Goal: Download file/media

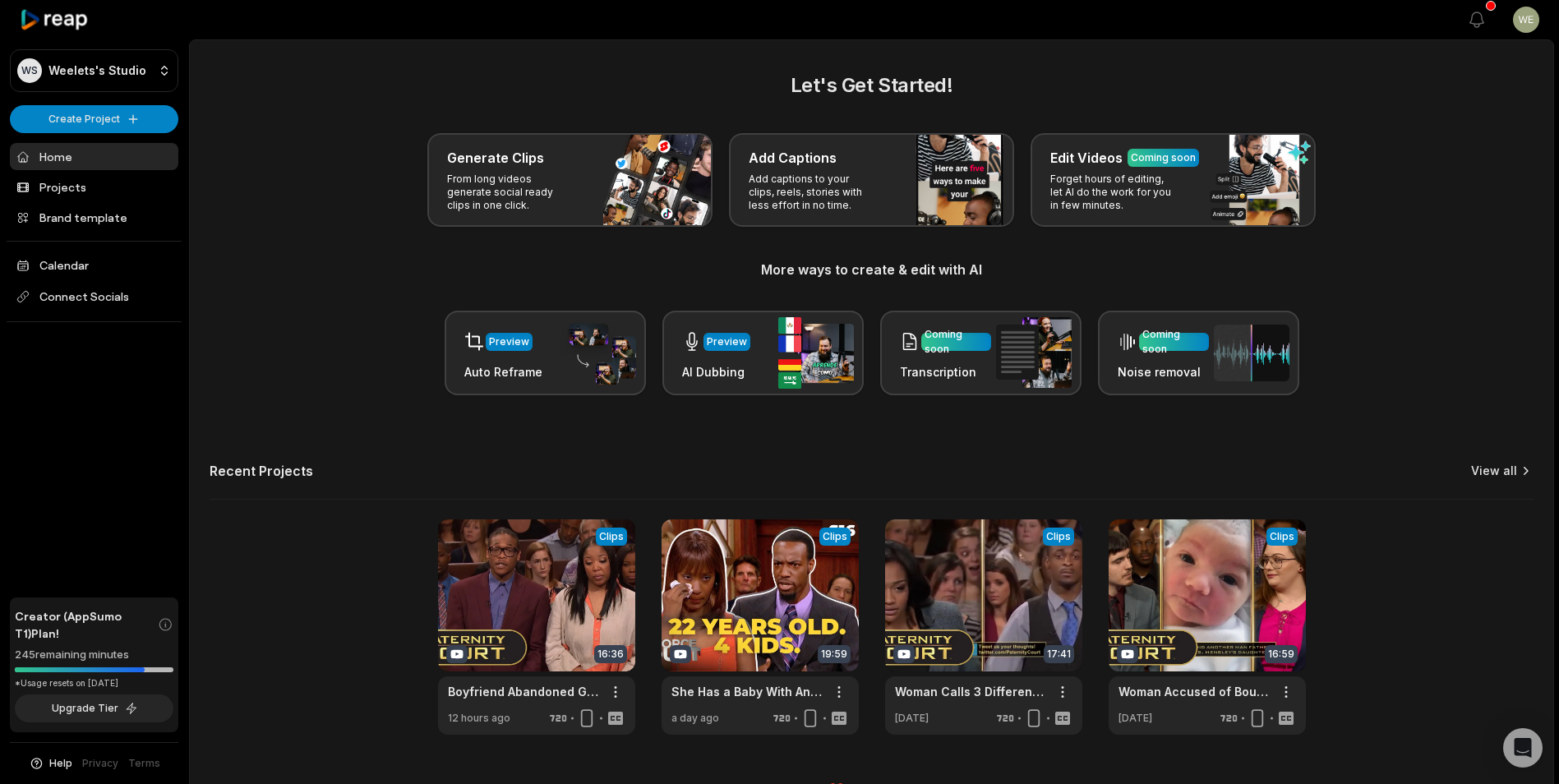
click at [1493, 469] on link "View all" at bounding box center [1494, 471] width 46 height 16
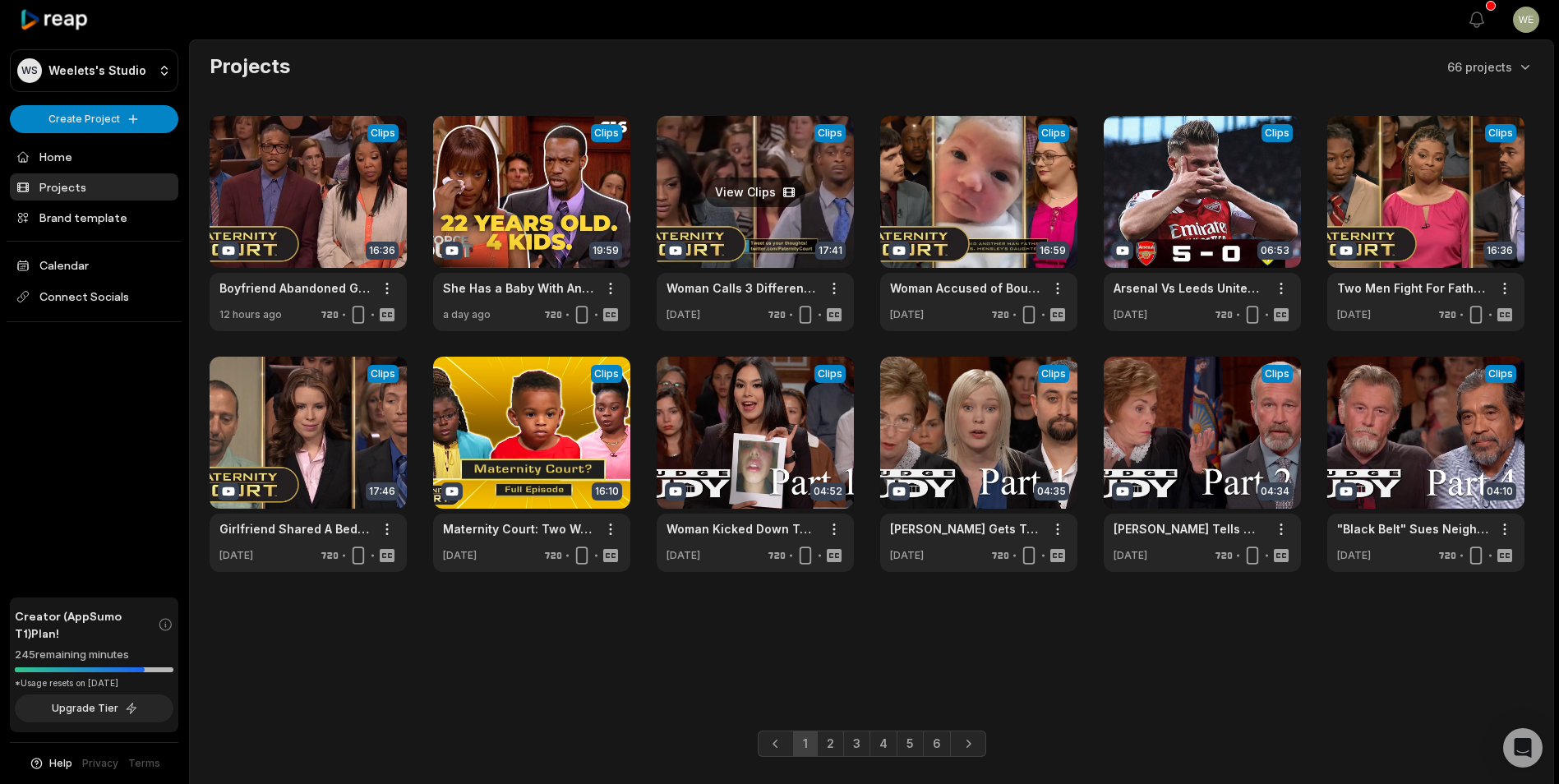
click at [713, 214] on link at bounding box center [755, 223] width 197 height 215
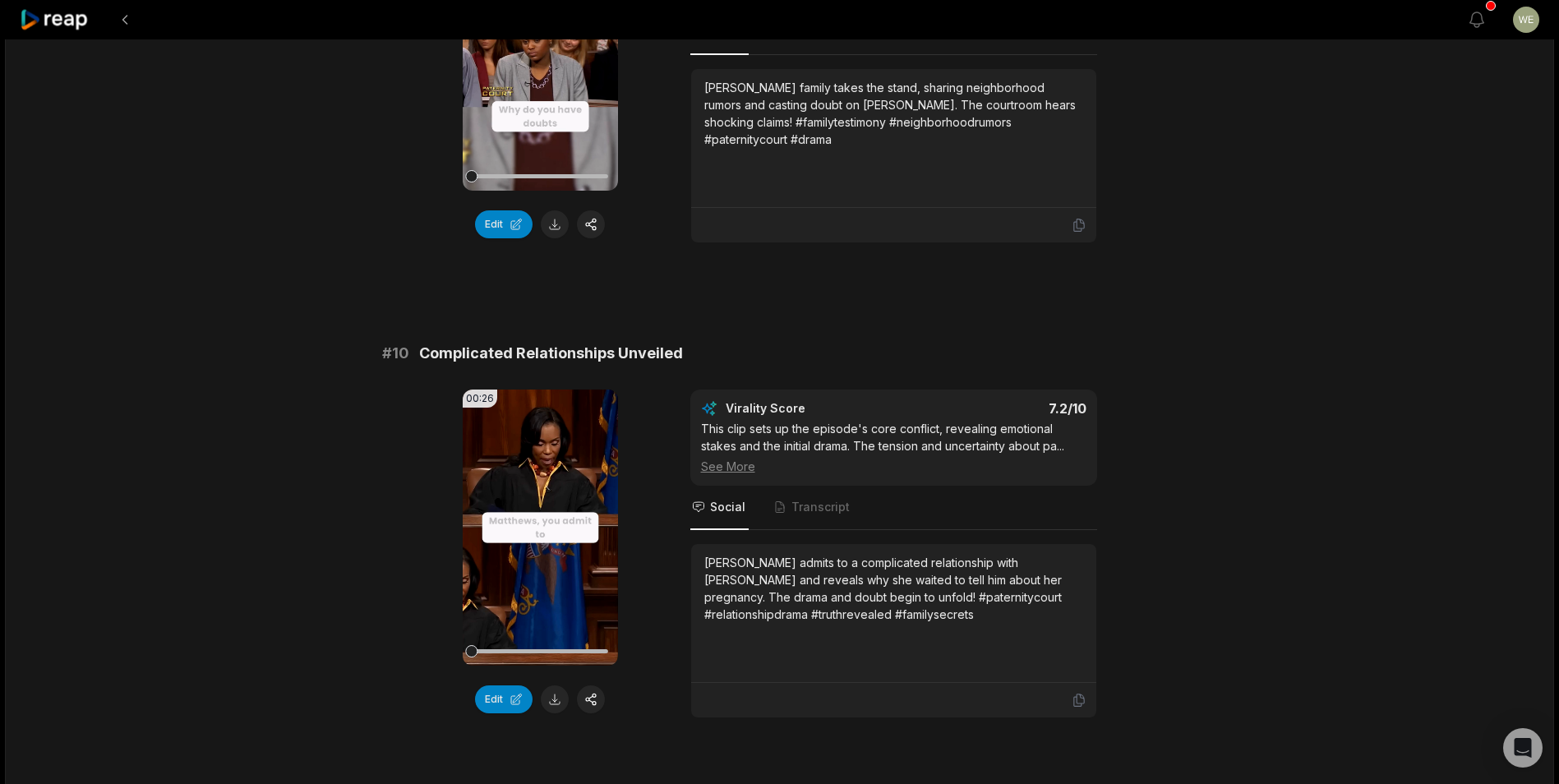
scroll to position [4267, 0]
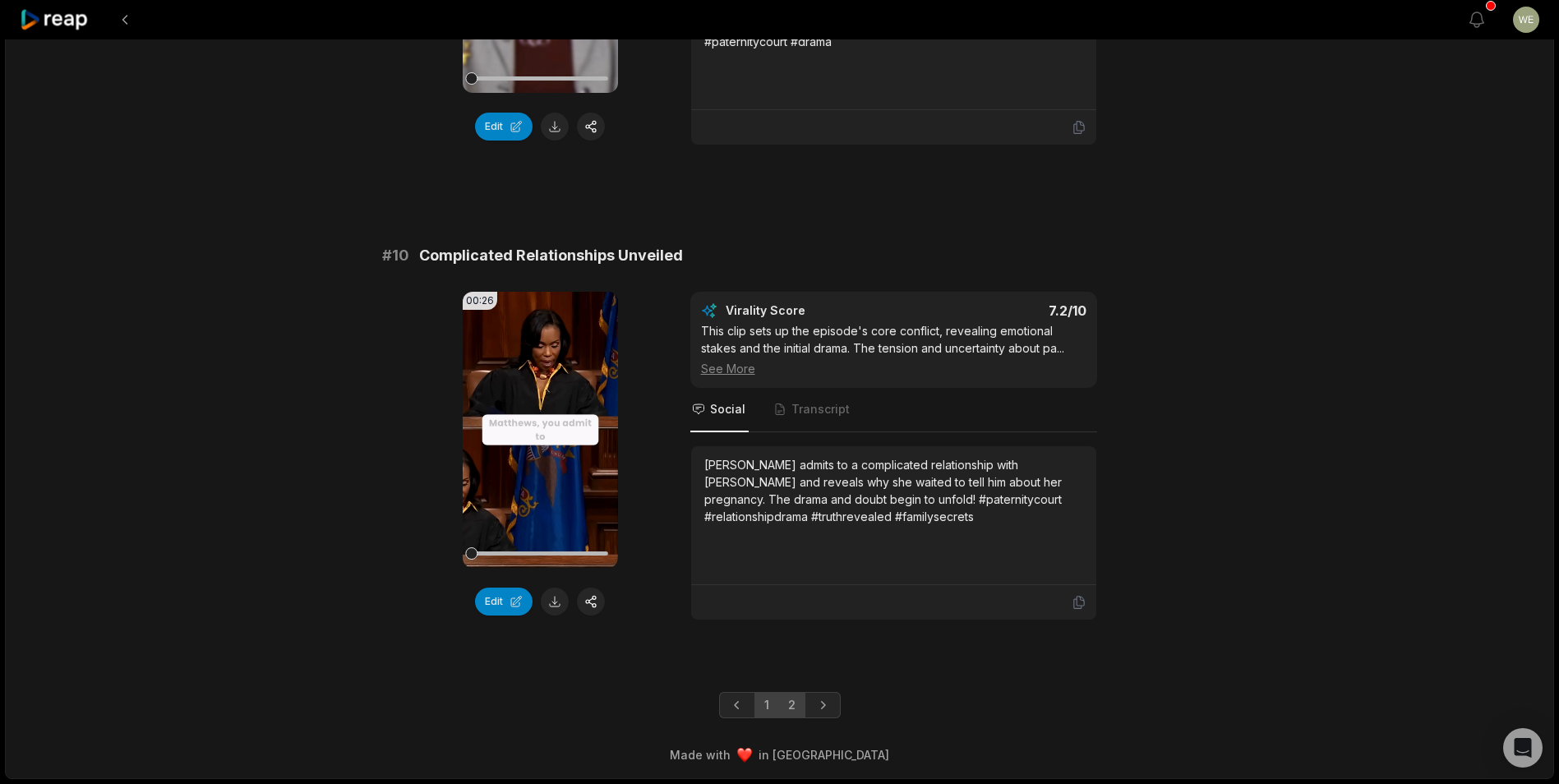
click at [789, 706] on link "2" at bounding box center [791, 704] width 27 height 26
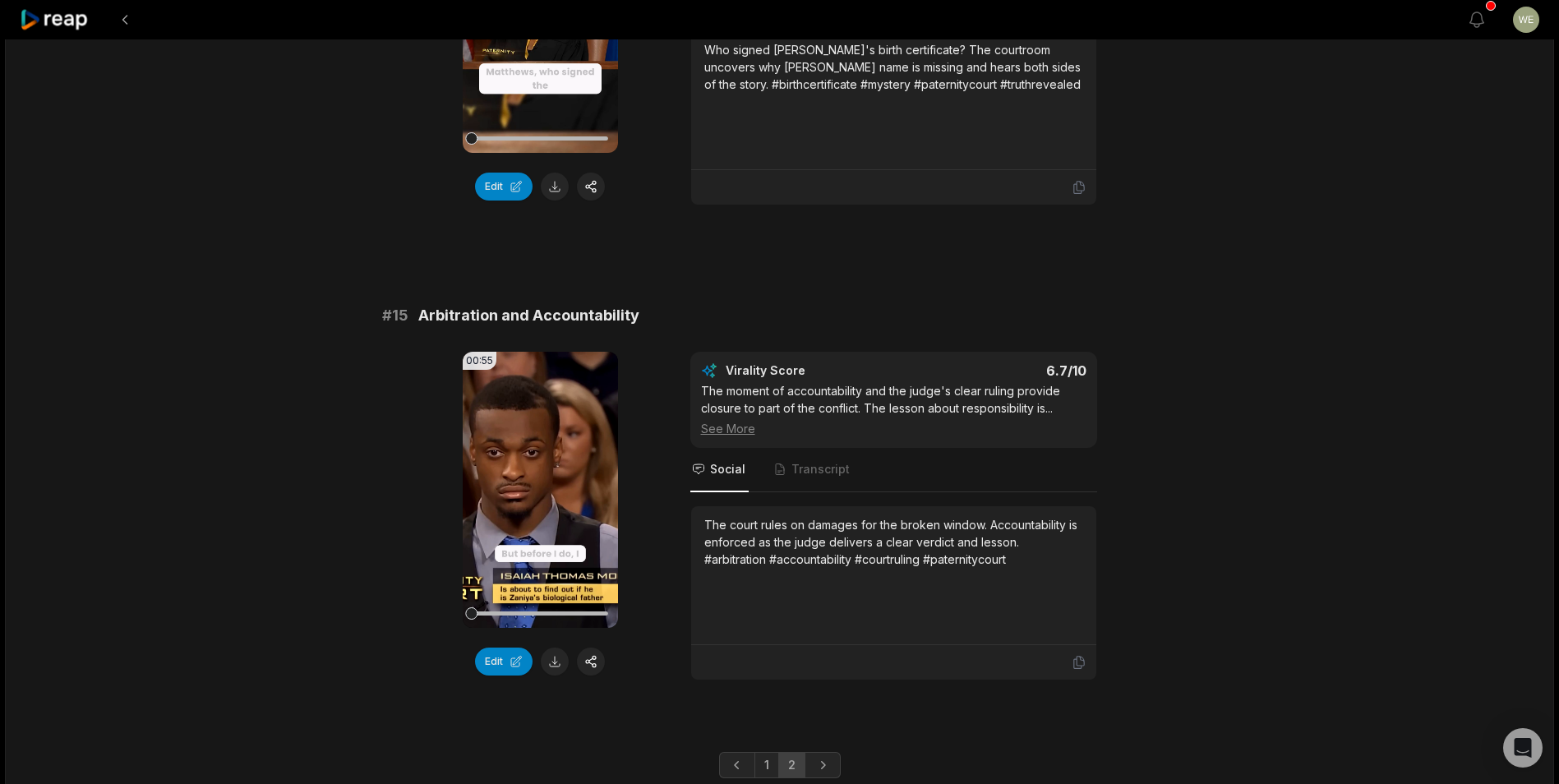
scroll to position [1876, 0]
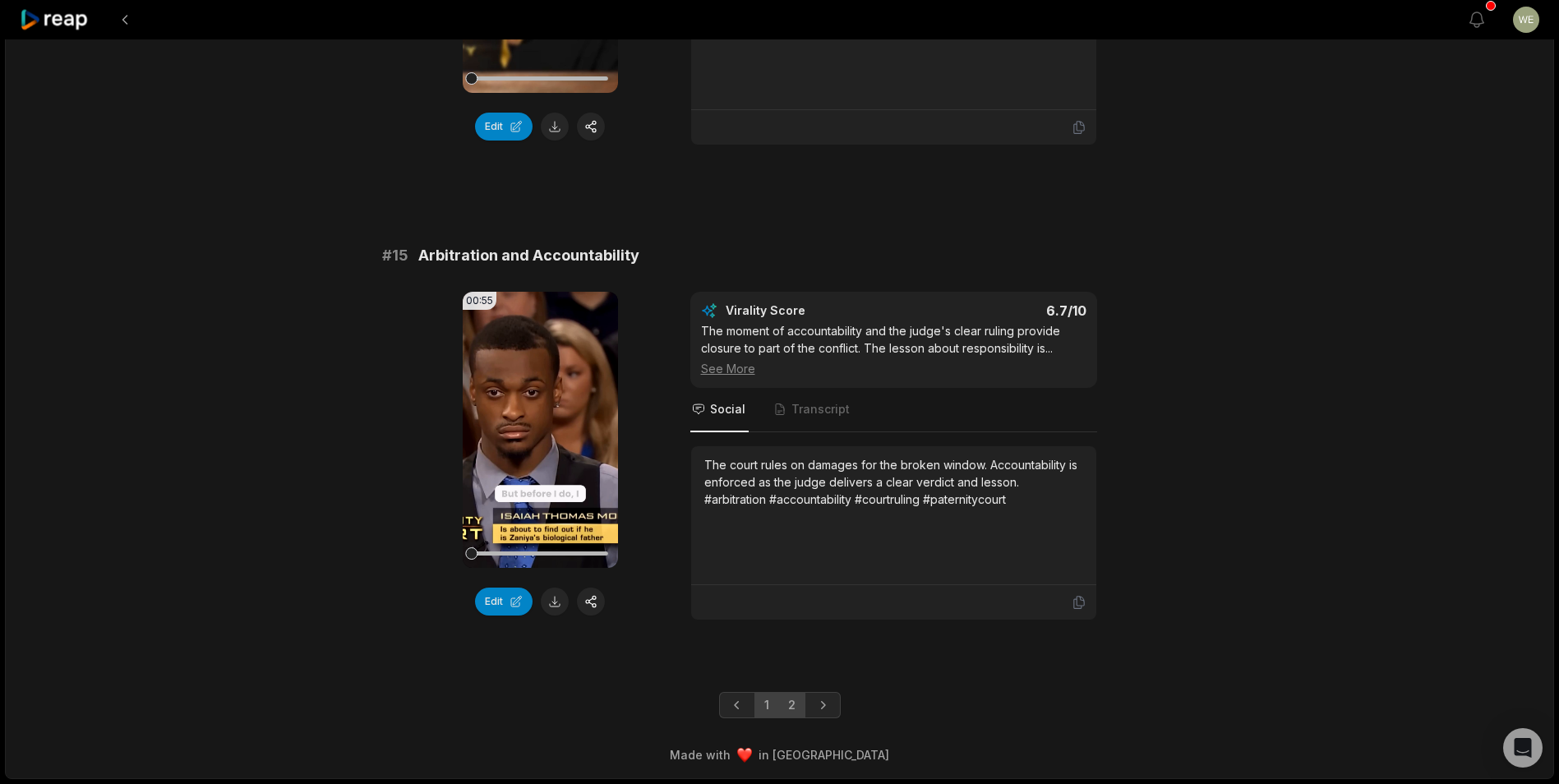
click at [763, 709] on link "1" at bounding box center [766, 704] width 25 height 26
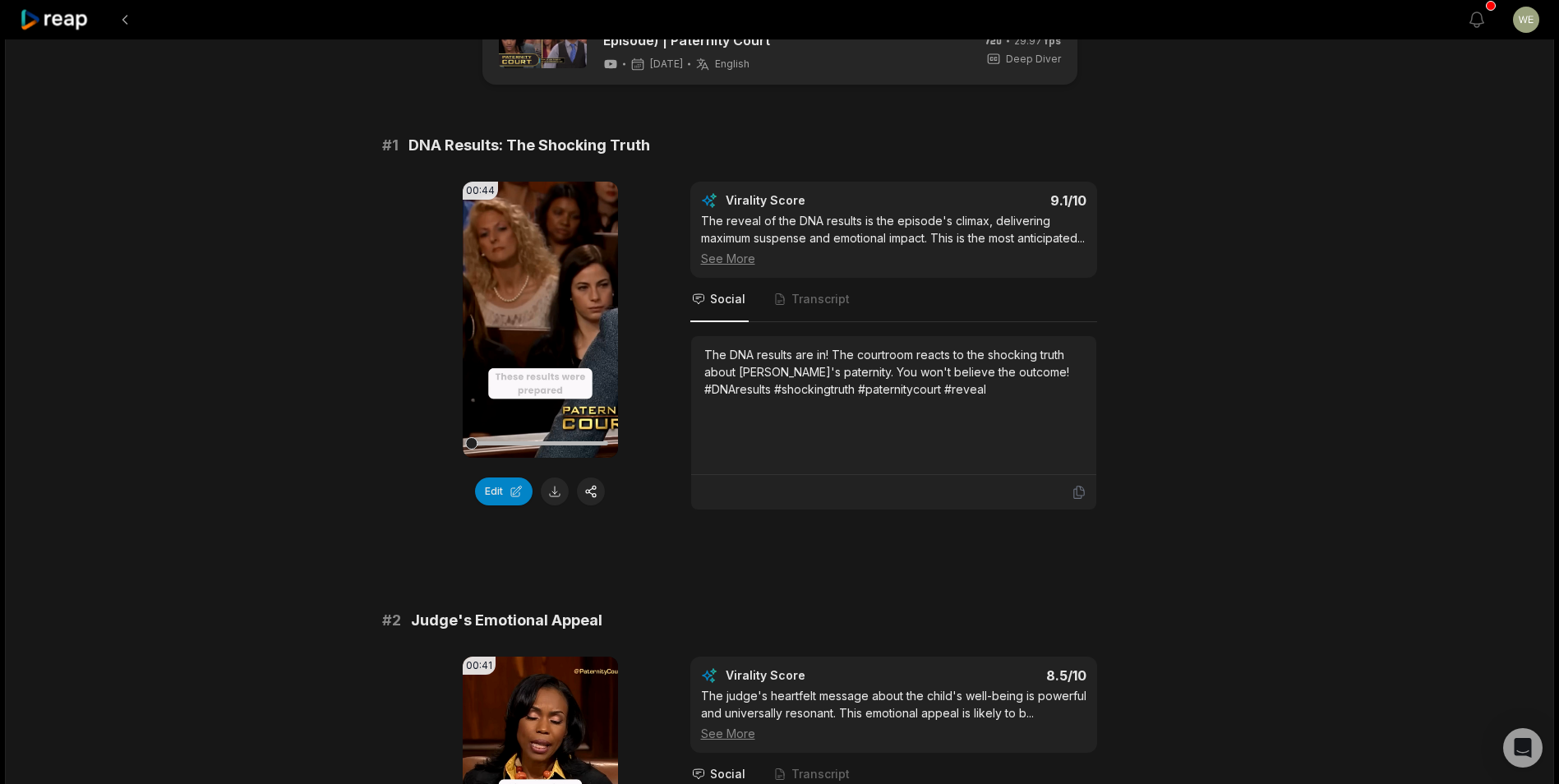
scroll to position [0, 0]
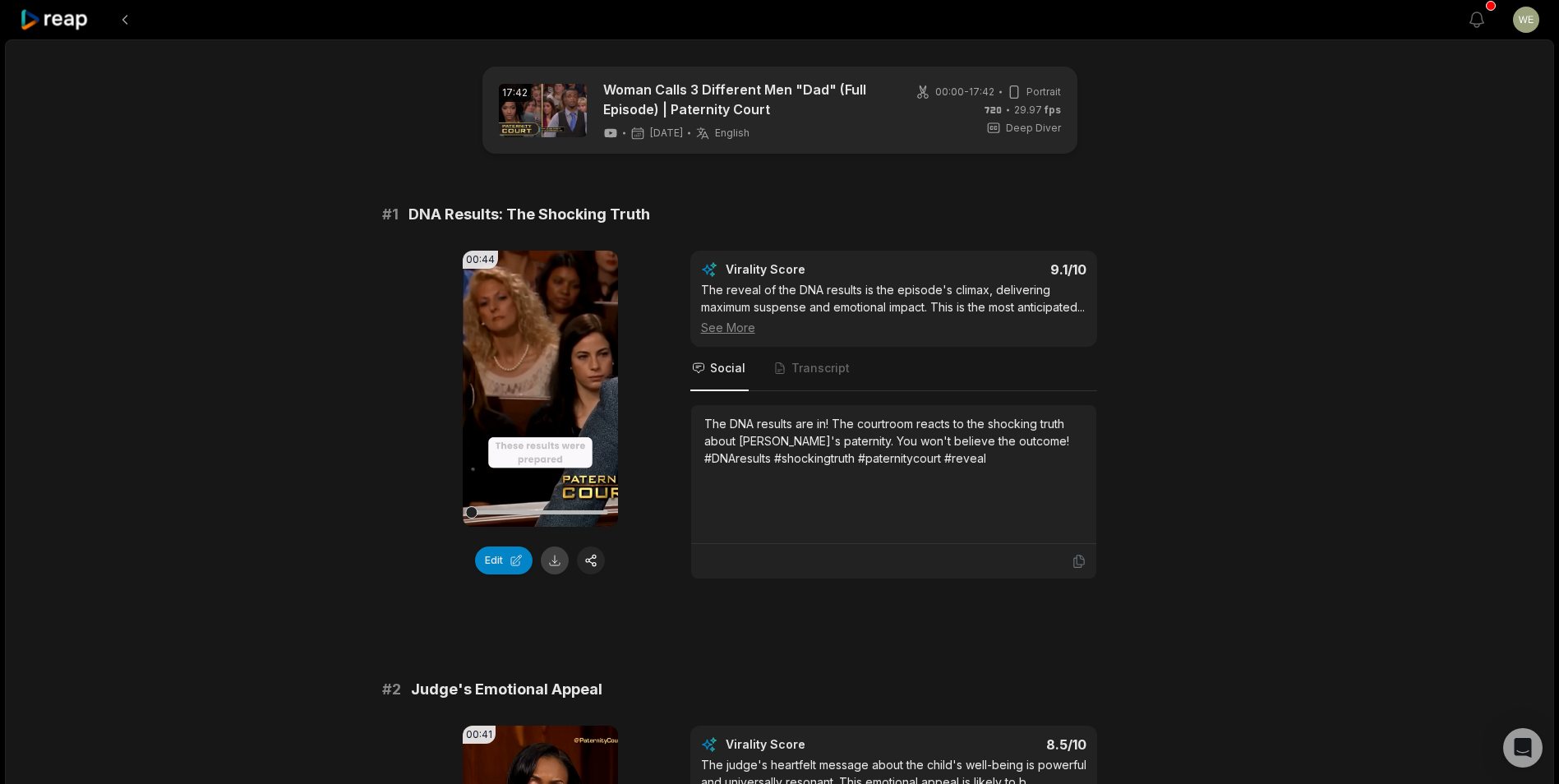
click at [562, 564] on button at bounding box center [554, 560] width 28 height 28
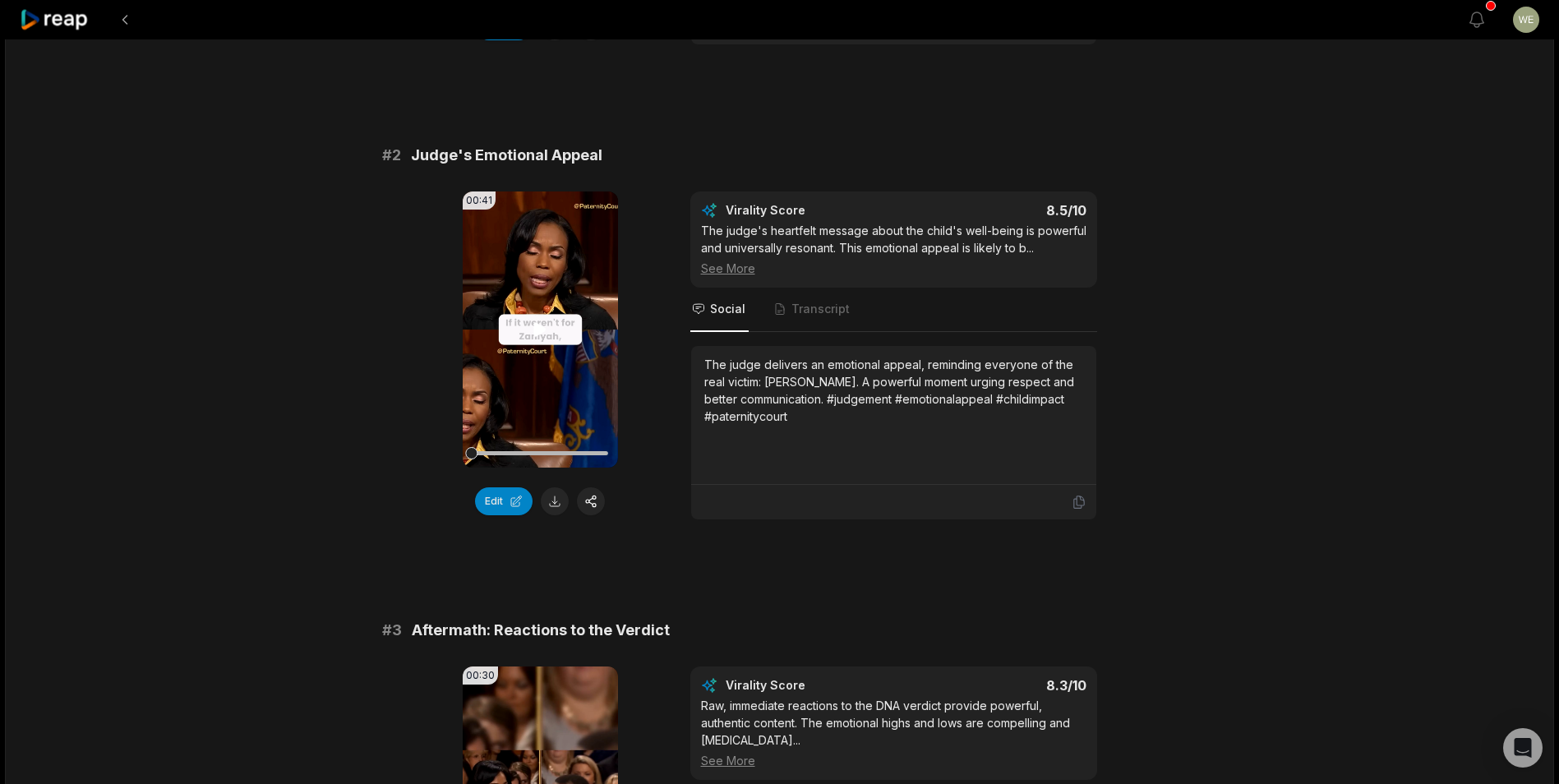
scroll to position [657, 0]
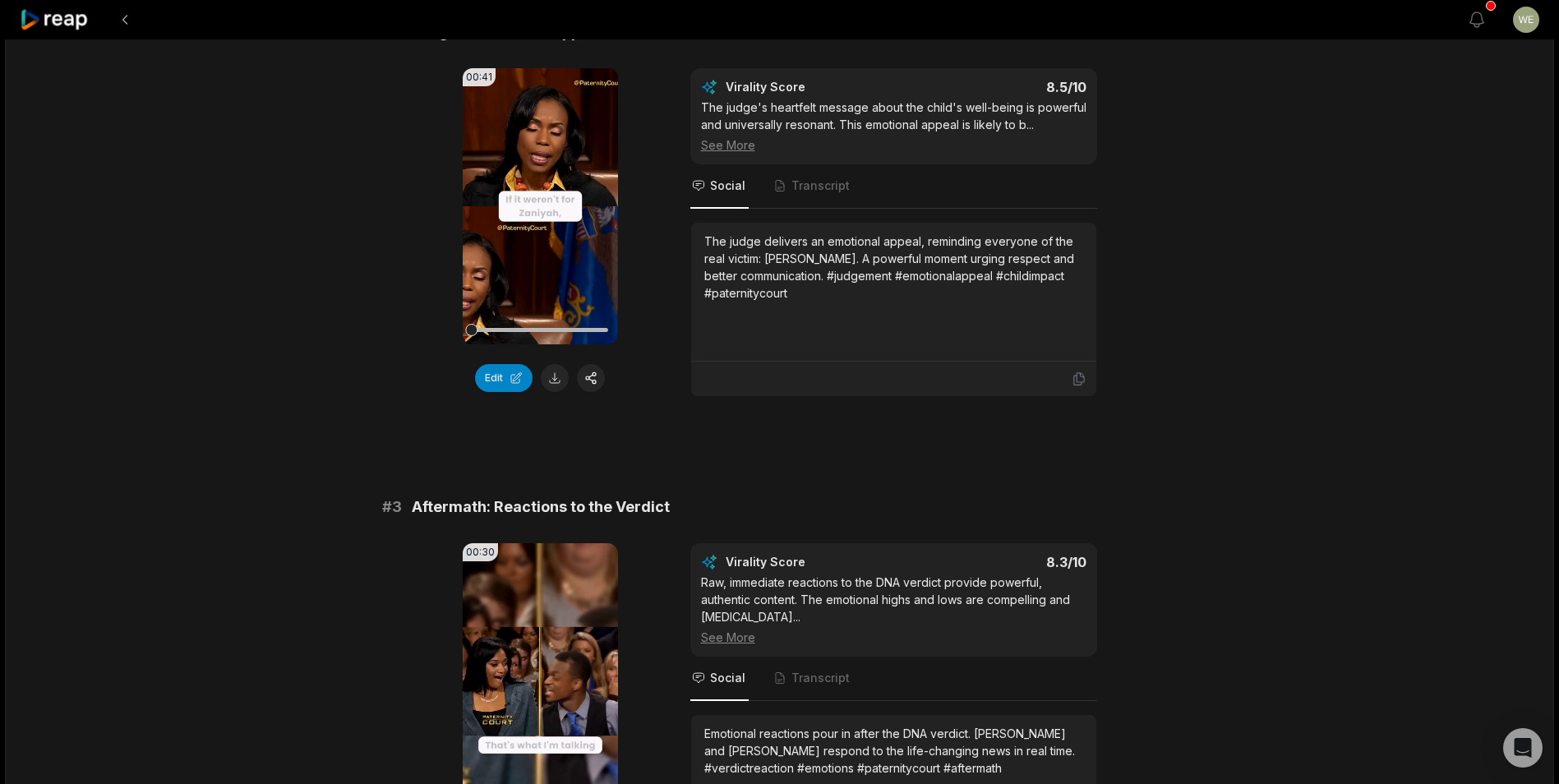
drag, startPoint x: 551, startPoint y: 398, endPoint x: 563, endPoint y: 391, distance: 13.9
click at [552, 392] on button at bounding box center [554, 378] width 28 height 28
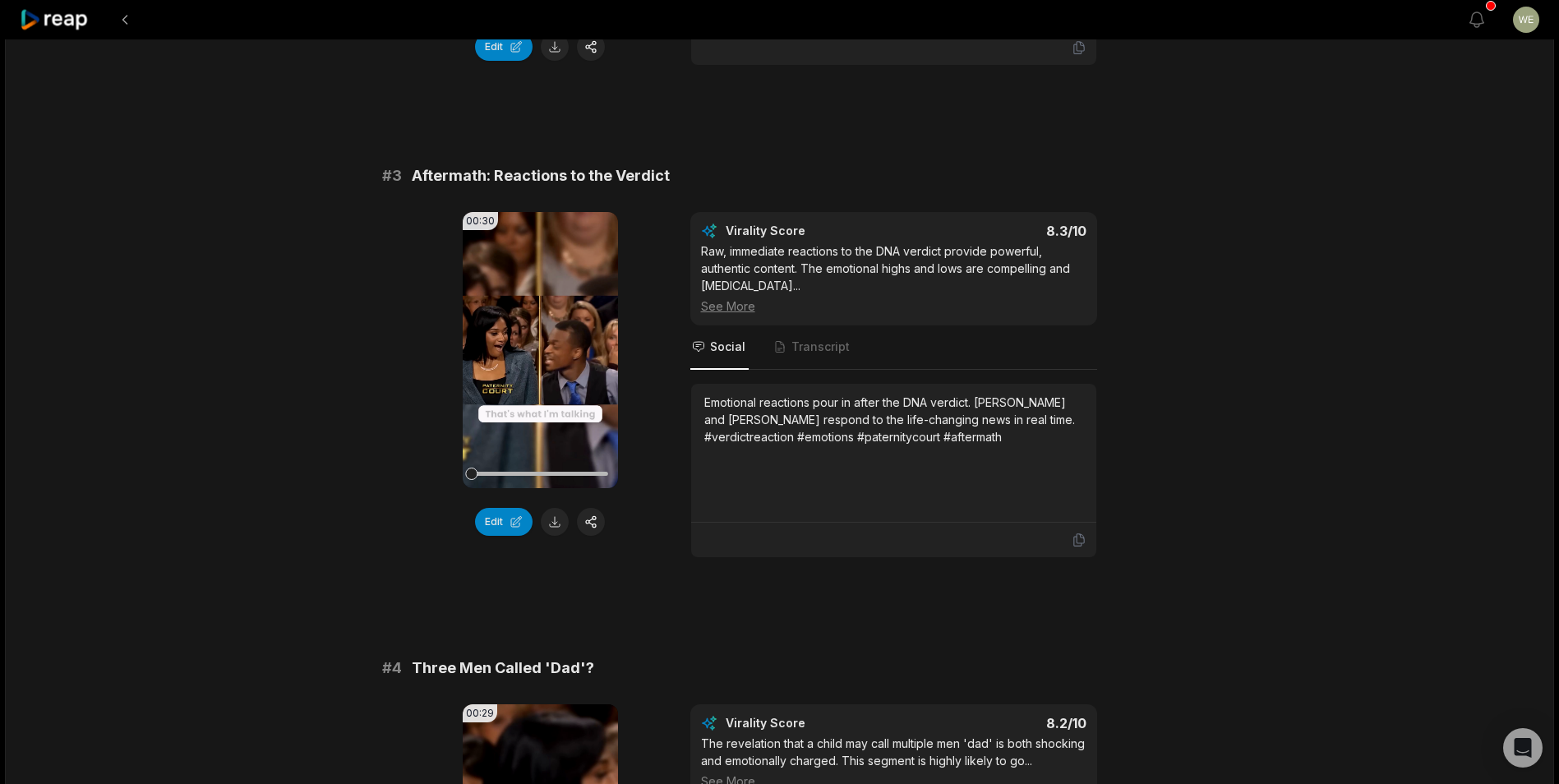
scroll to position [1068, 0]
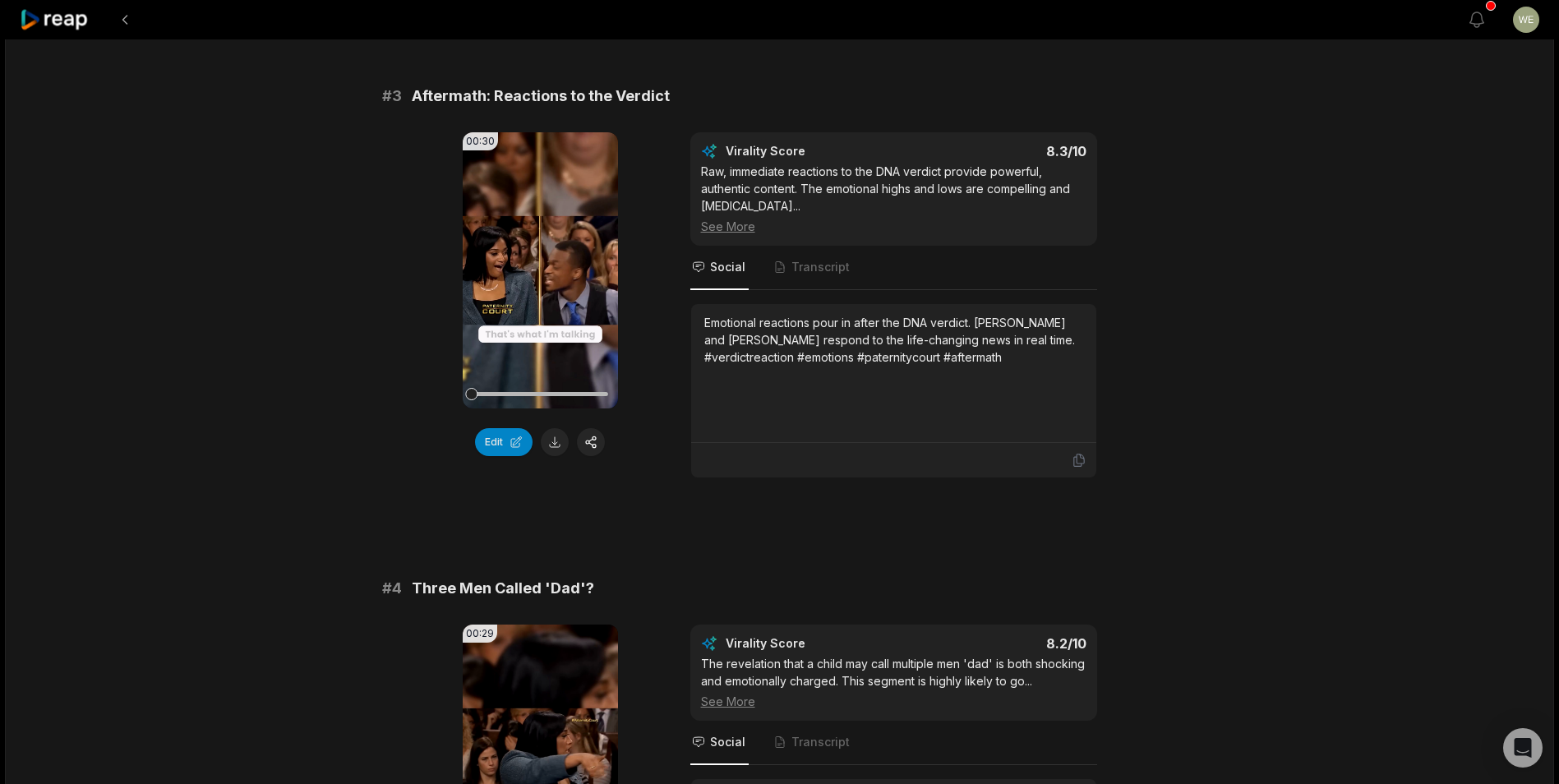
click at [553, 456] on button at bounding box center [554, 442] width 28 height 28
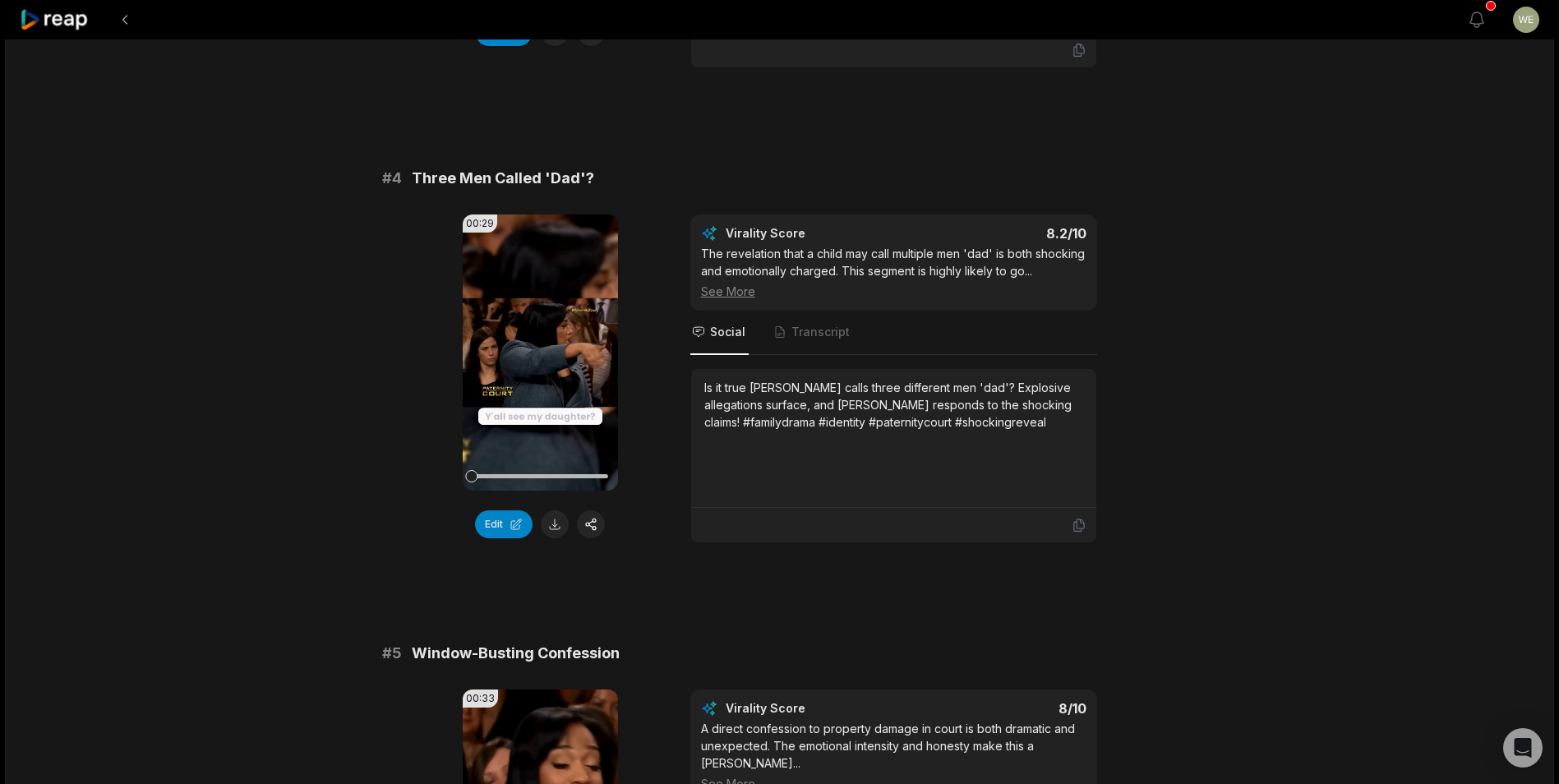
scroll to position [1479, 0]
click at [551, 537] on button at bounding box center [554, 523] width 28 height 28
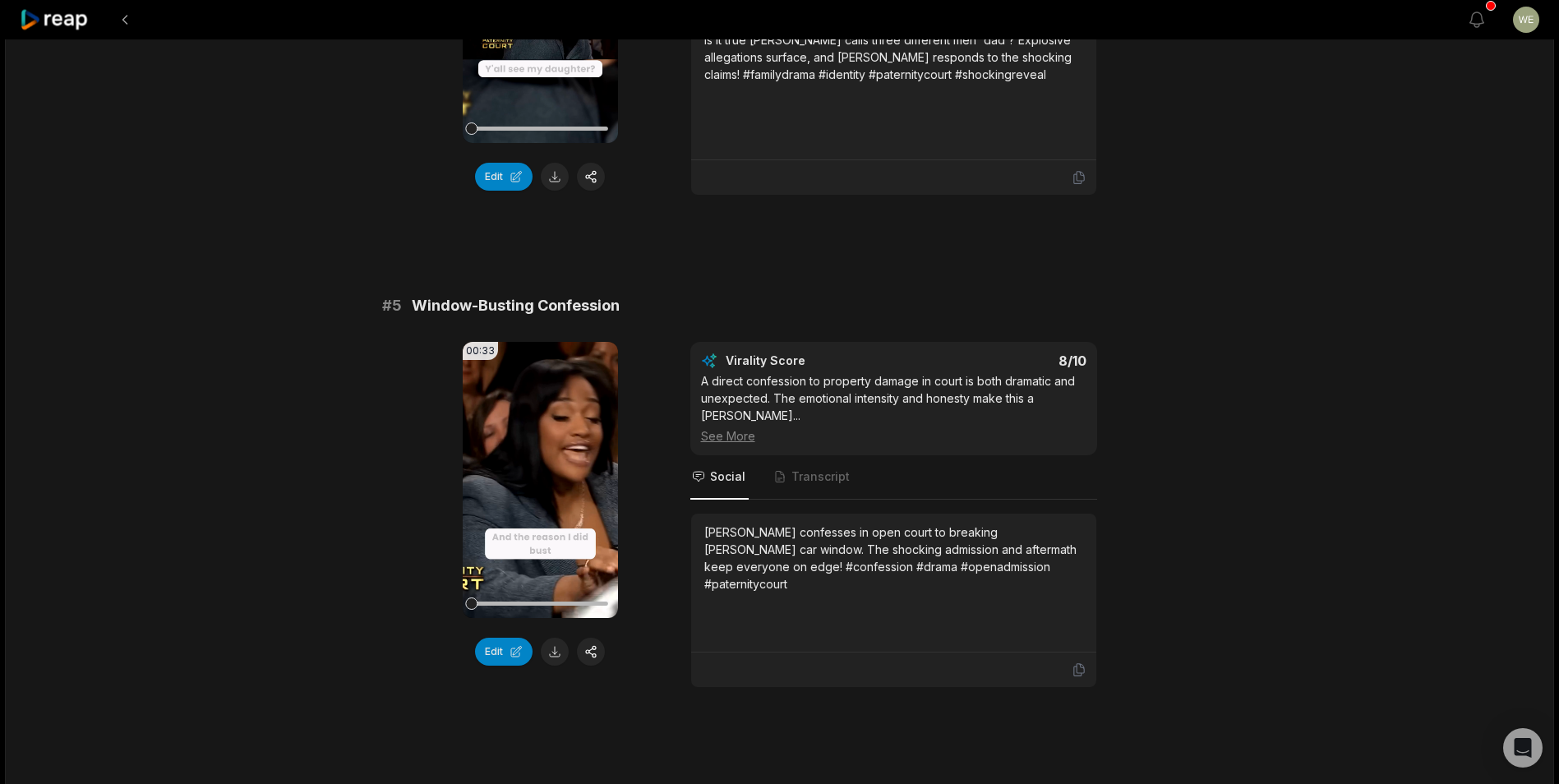
scroll to position [1971, 0]
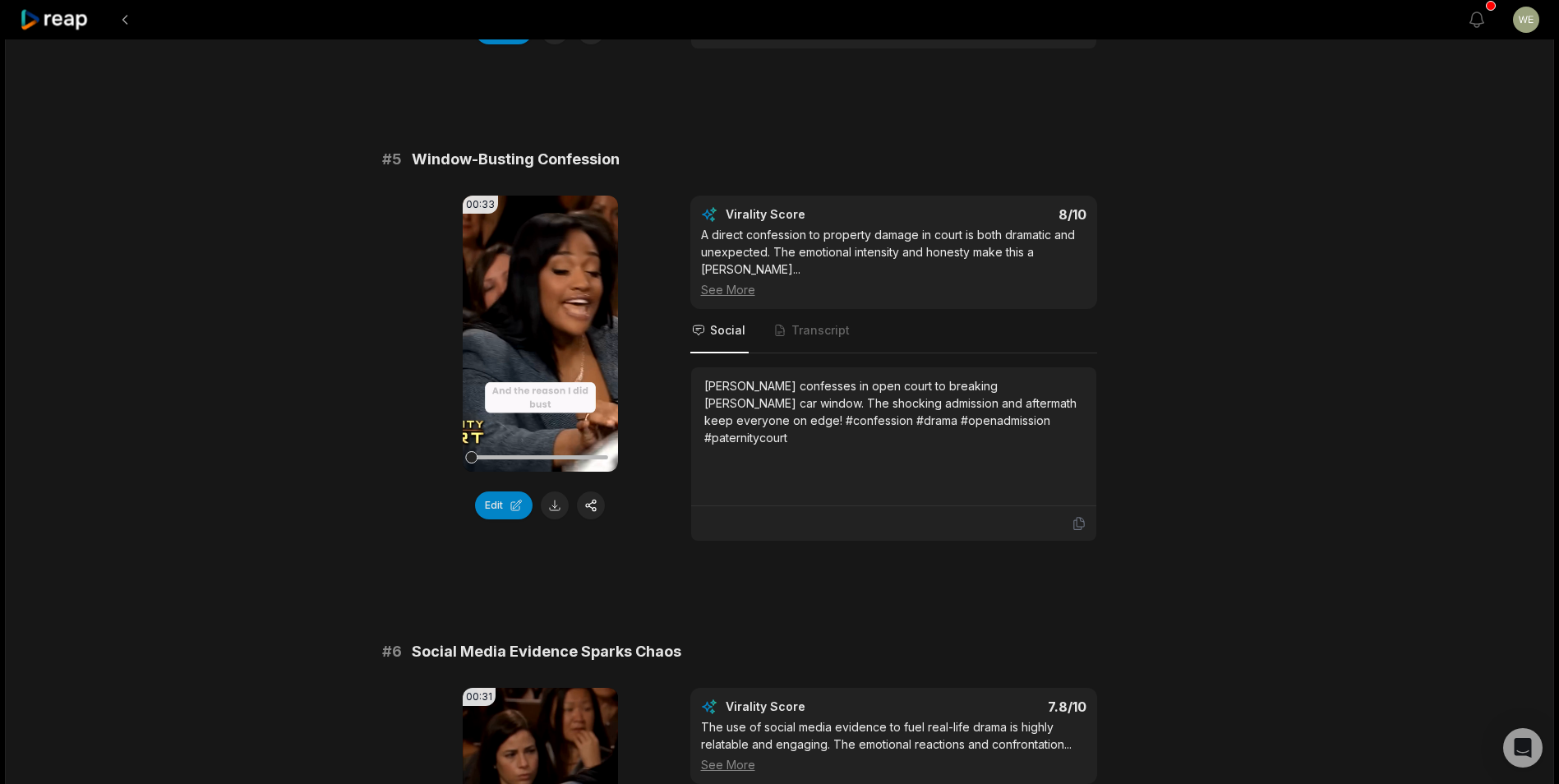
drag, startPoint x: 556, startPoint y: 528, endPoint x: 586, endPoint y: 493, distance: 46.1
click at [555, 520] on button at bounding box center [554, 505] width 28 height 28
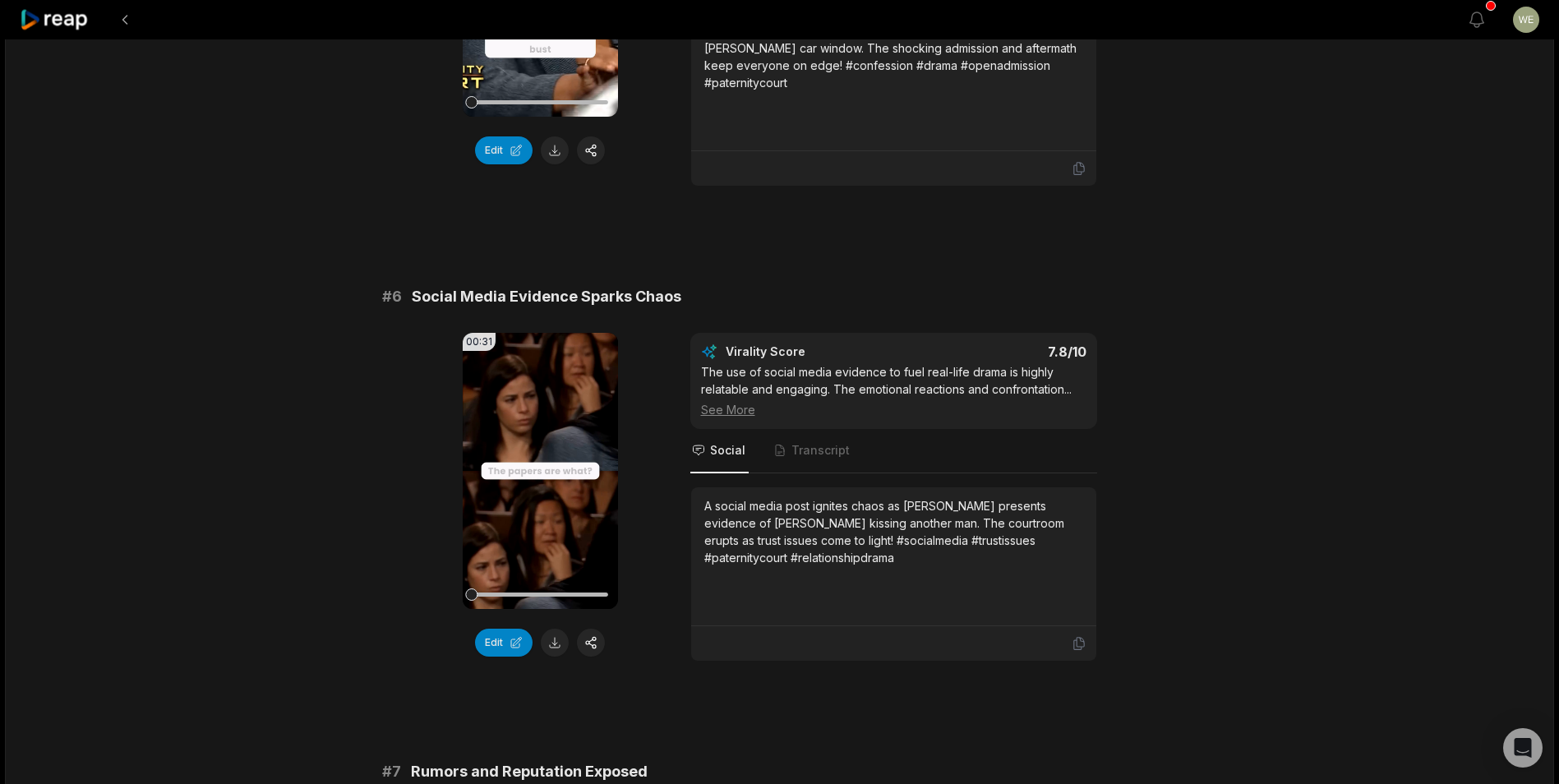
scroll to position [2465, 0]
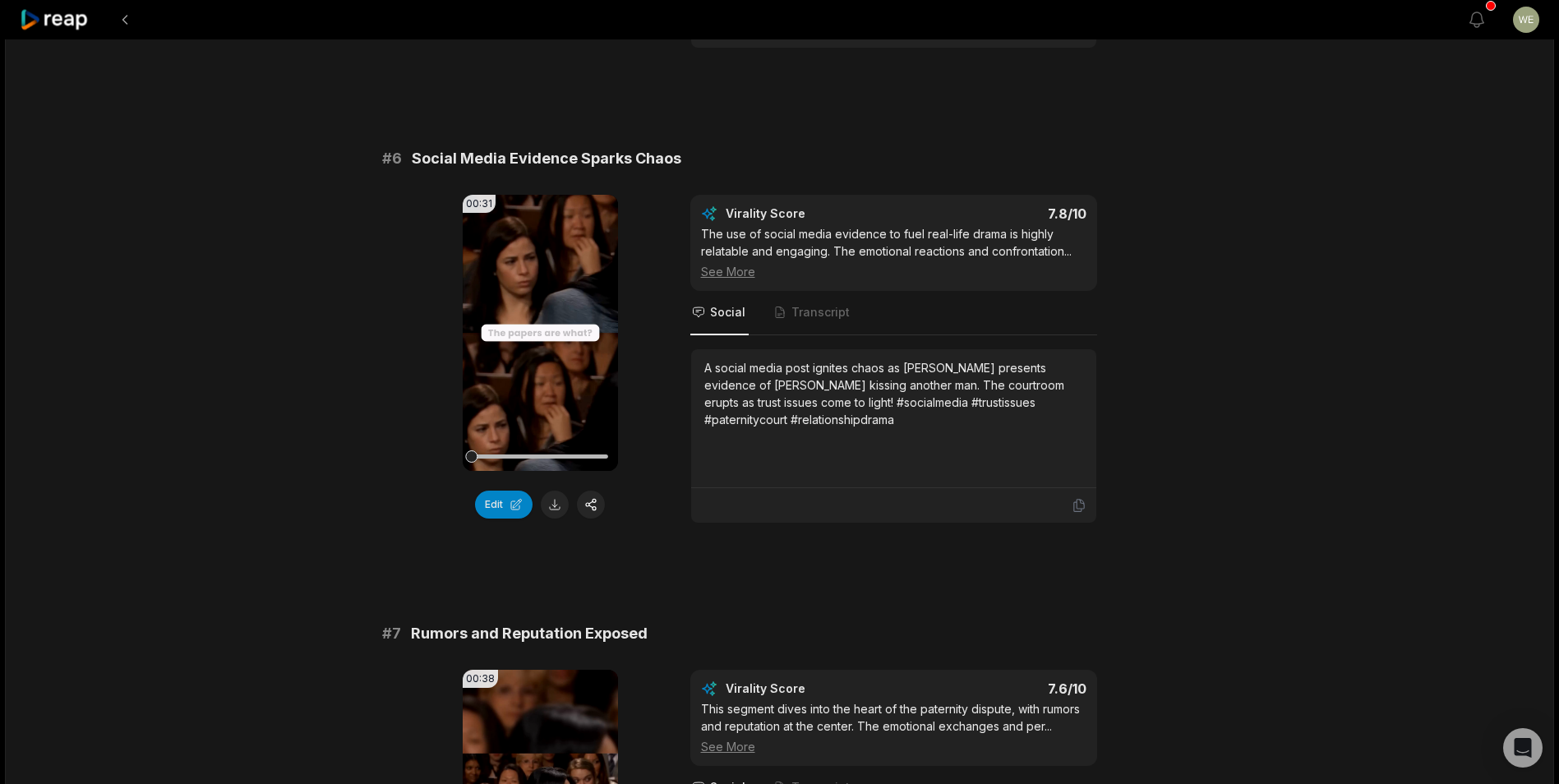
drag, startPoint x: 560, startPoint y: 506, endPoint x: 564, endPoint y: 499, distance: 8.1
click at [560, 506] on button at bounding box center [554, 504] width 28 height 28
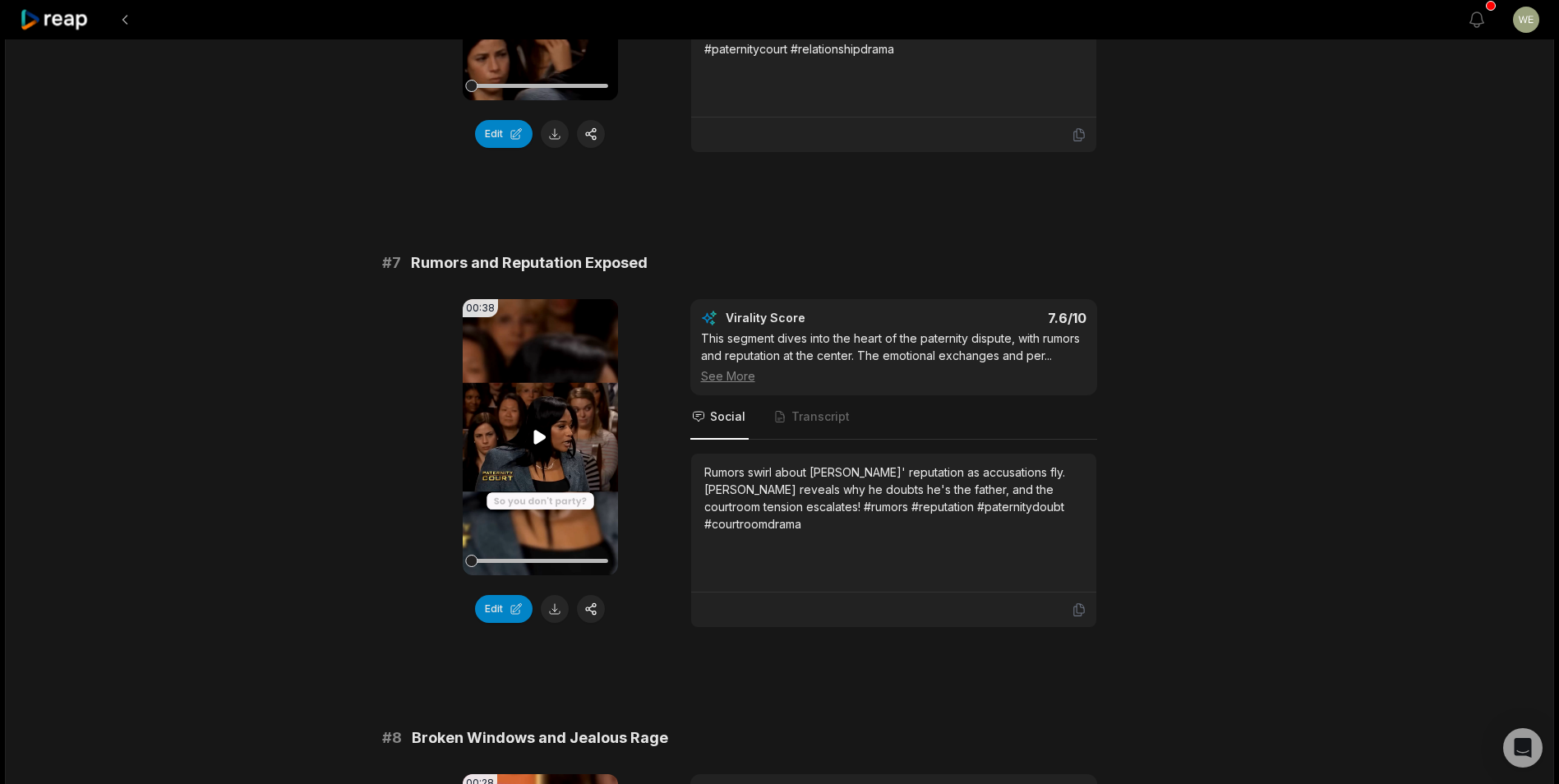
scroll to position [2875, 0]
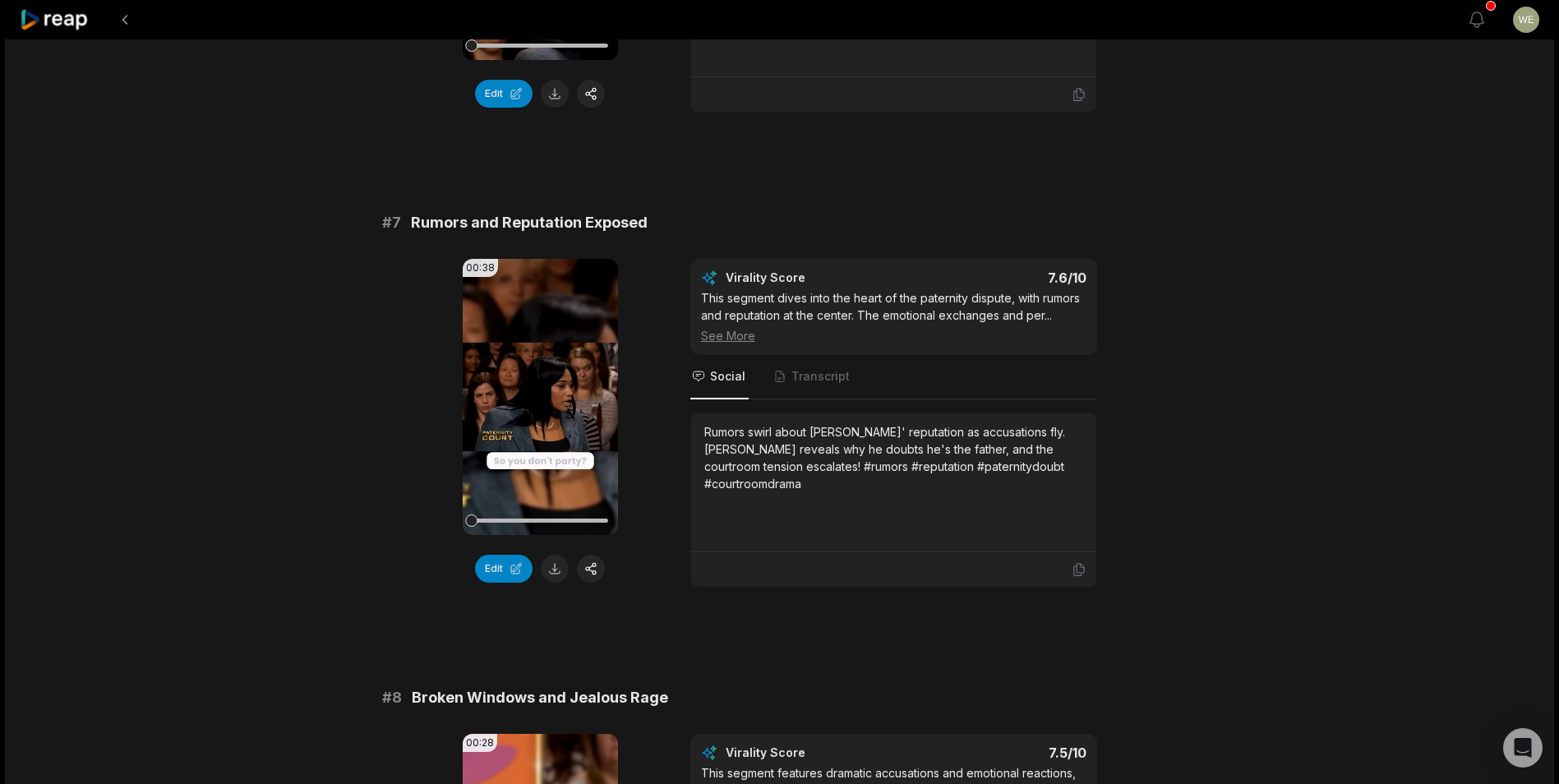
click at [553, 565] on button at bounding box center [554, 568] width 28 height 28
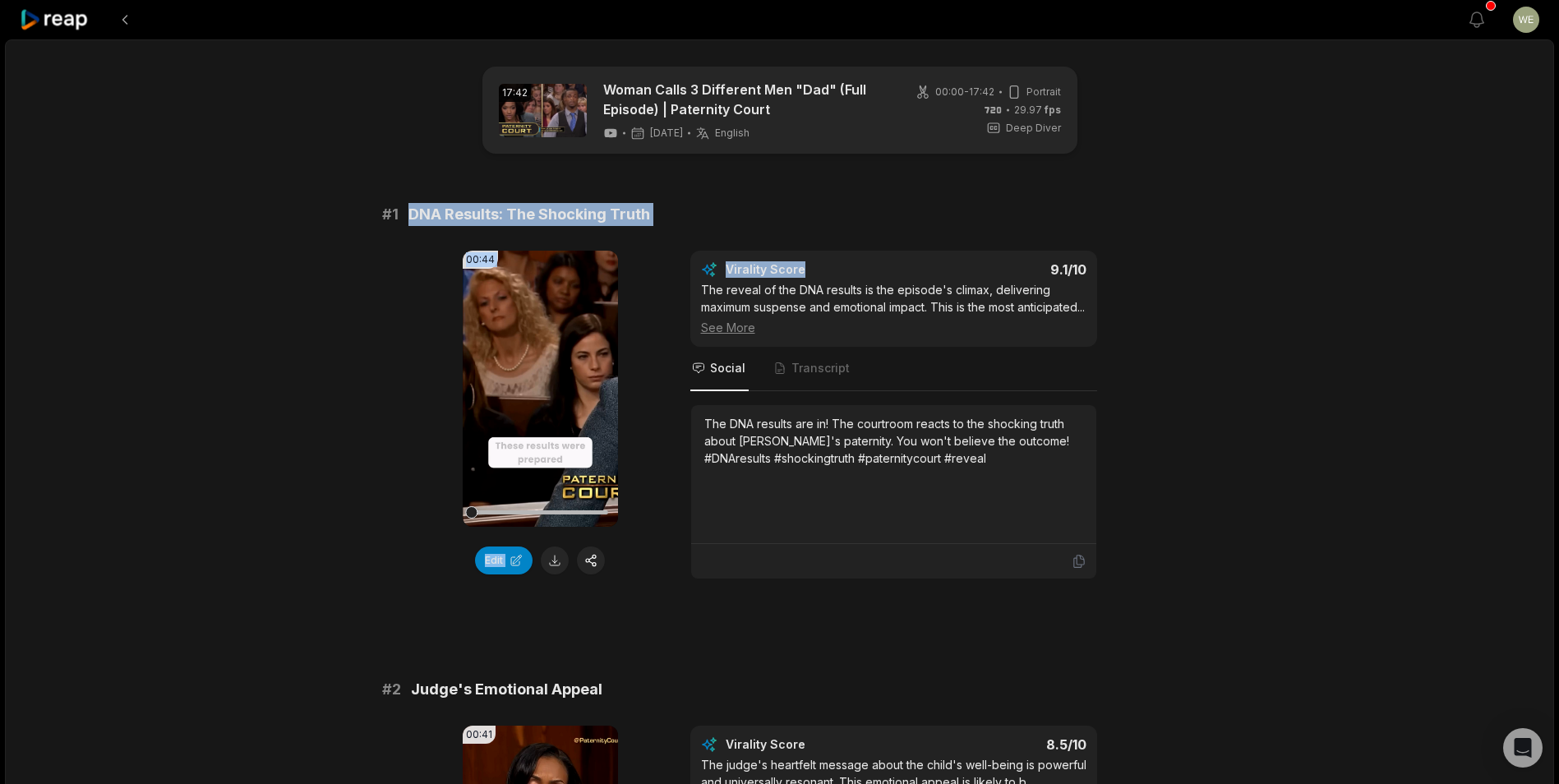
drag, startPoint x: 400, startPoint y: 213, endPoint x: 805, endPoint y: 236, distance: 405.7
click at [805, 236] on div "# 1 DNA Results: The Shocking Truth 00:44 Your browser does not support mp4 for…" at bounding box center [780, 391] width 795 height 376
copy div "DNA Results: The Shocking Truth 00:44 Your browser does not support mp4 format.…"
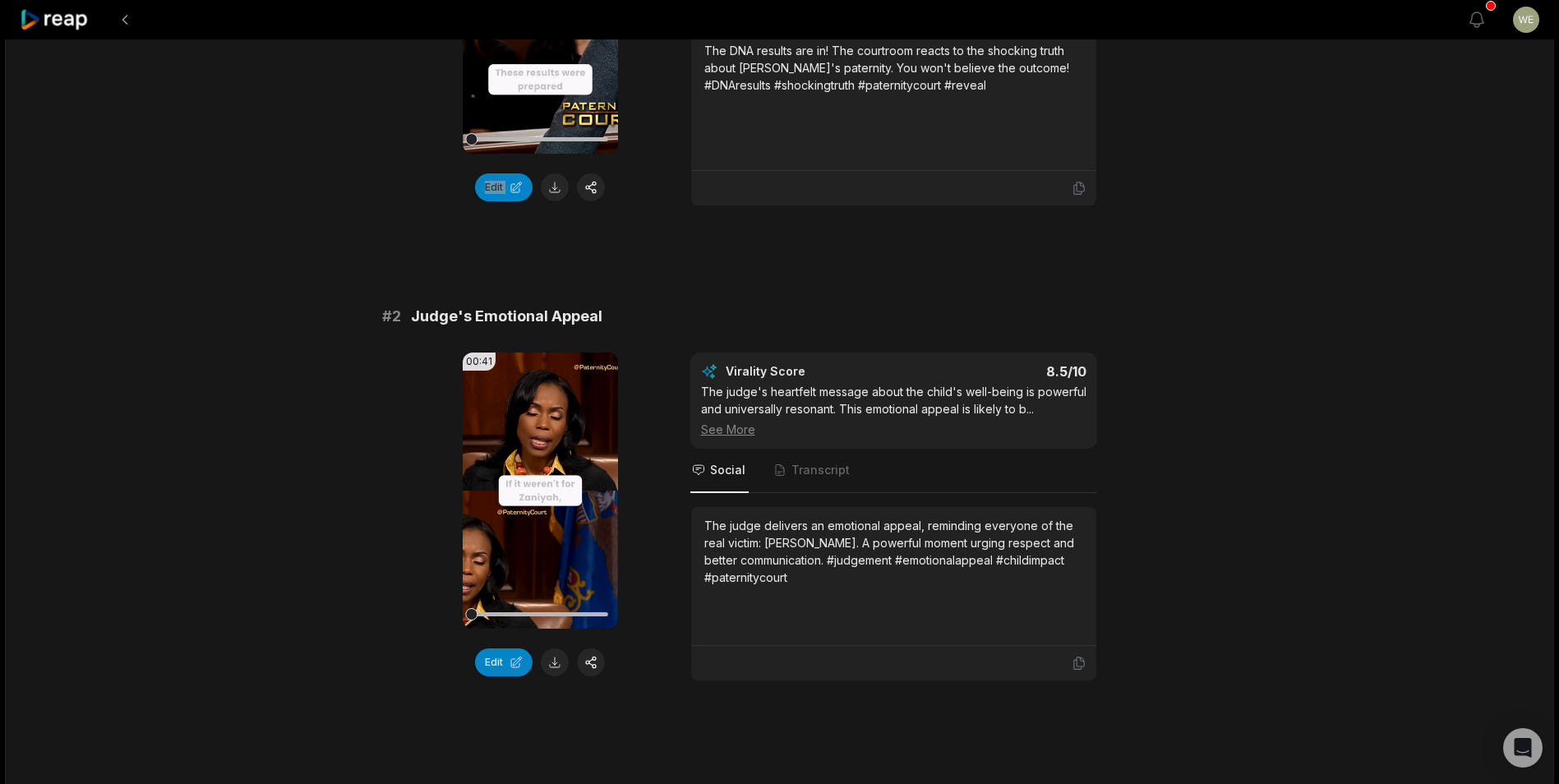
scroll to position [411, 0]
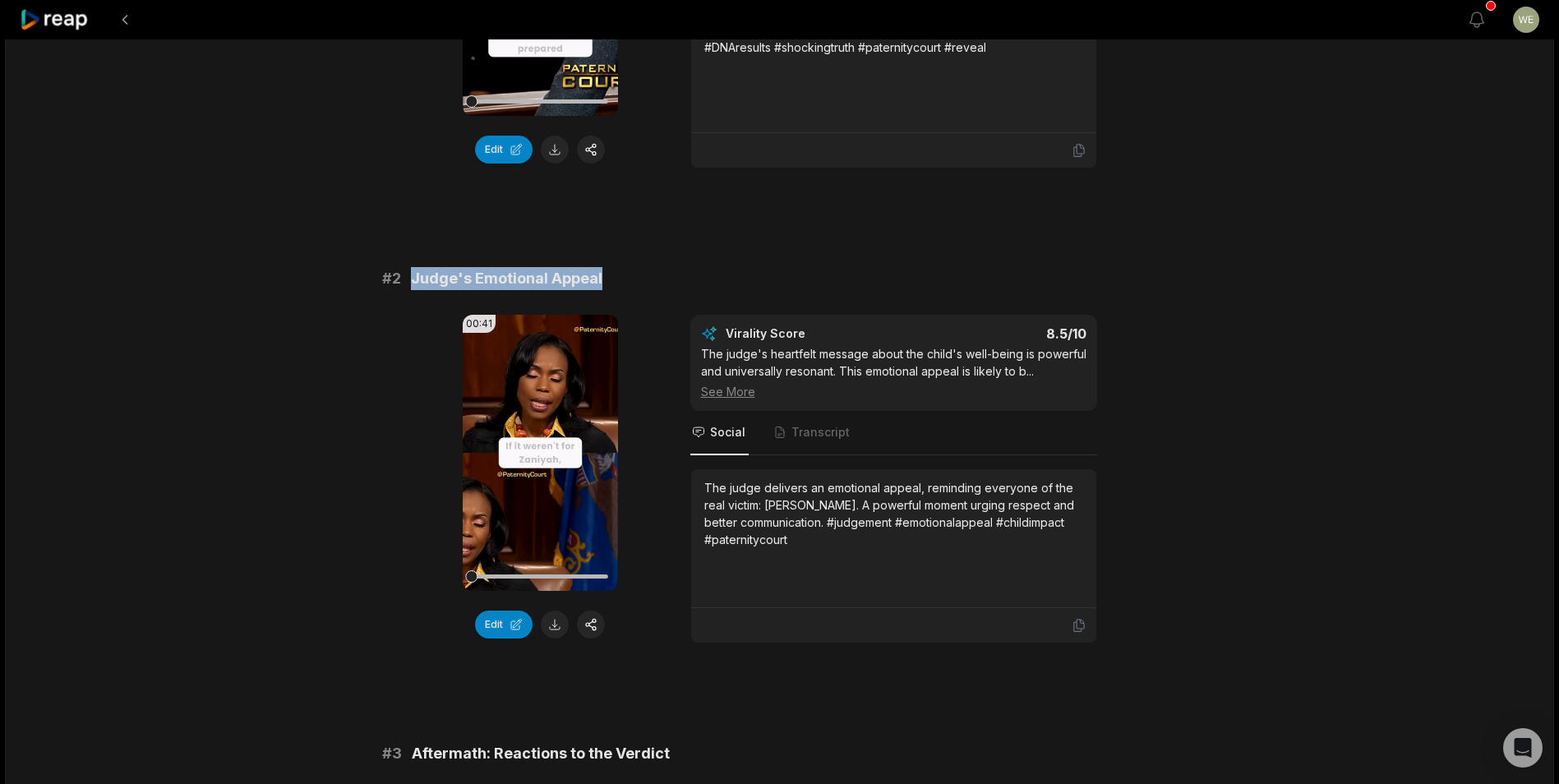
drag, startPoint x: 410, startPoint y: 296, endPoint x: 601, endPoint y: 296, distance: 191.0
click at [601, 290] on div "# 2 Judge's Emotional Appeal" at bounding box center [780, 278] width 795 height 23
drag, startPoint x: 601, startPoint y: 296, endPoint x: 572, endPoint y: 298, distance: 29.1
copy span "Judge's Emotional Appeal"
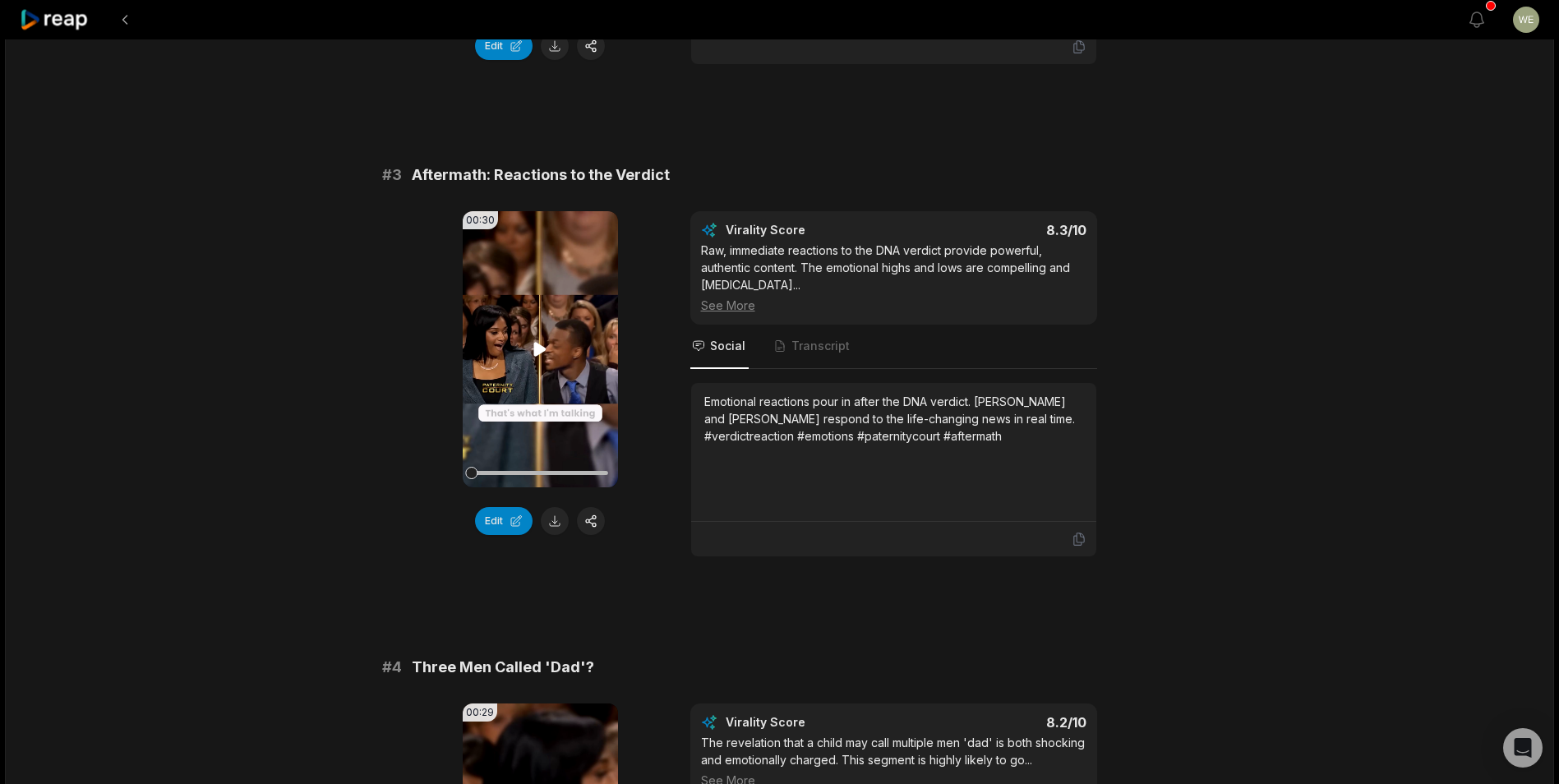
scroll to position [1150, 0]
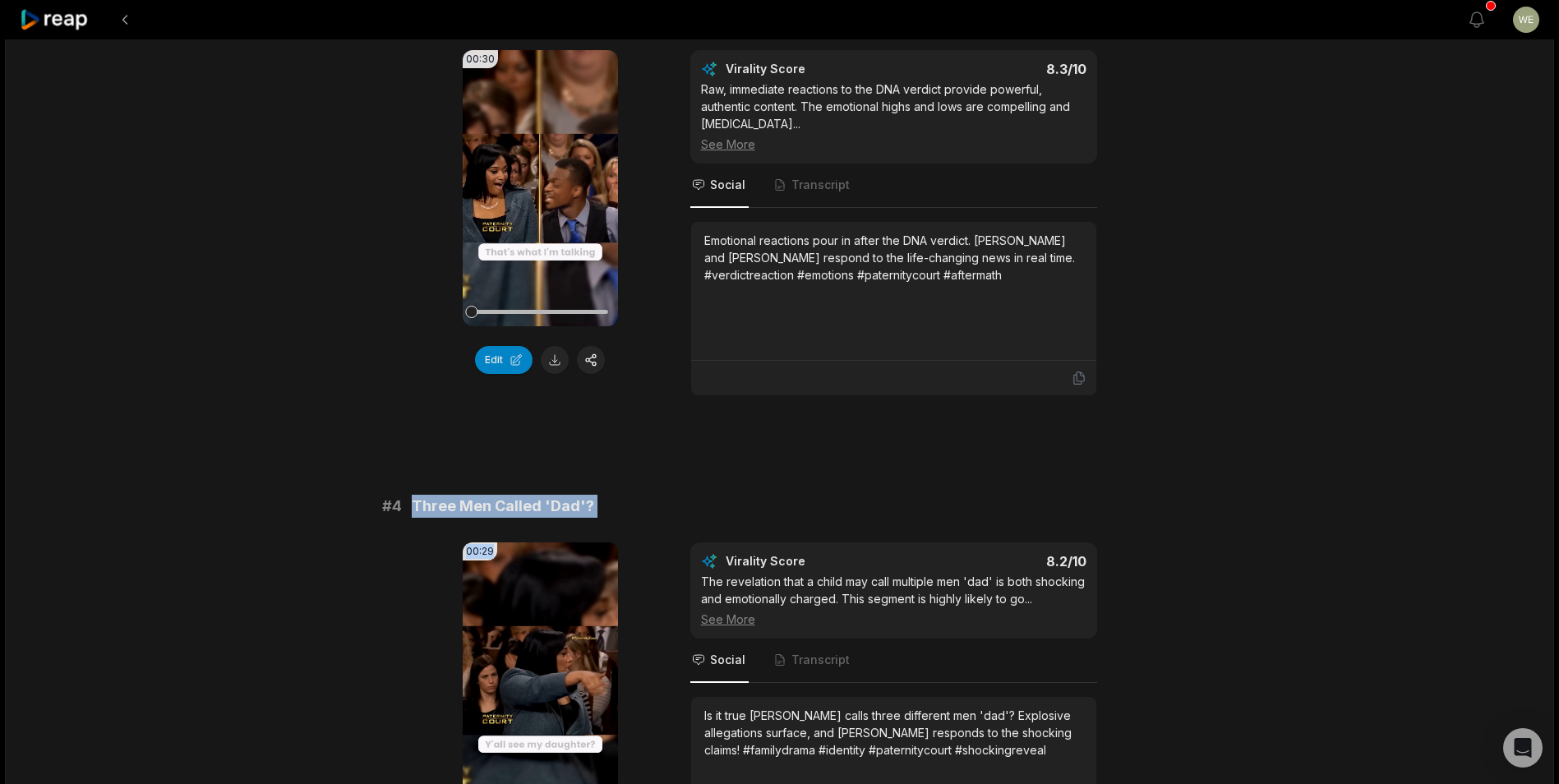
drag, startPoint x: 411, startPoint y: 521, endPoint x: 568, endPoint y: 540, distance: 158.1
click at [568, 540] on div "# 4 Three Men Called 'Dad'? 00:29 Your browser does not support mp4 format. Edi…" at bounding box center [780, 682] width 795 height 376
drag, startPoint x: 568, startPoint y: 540, endPoint x: 540, endPoint y: 526, distance: 31.3
copy div "Three Men Called 'Dad'? 00:29"
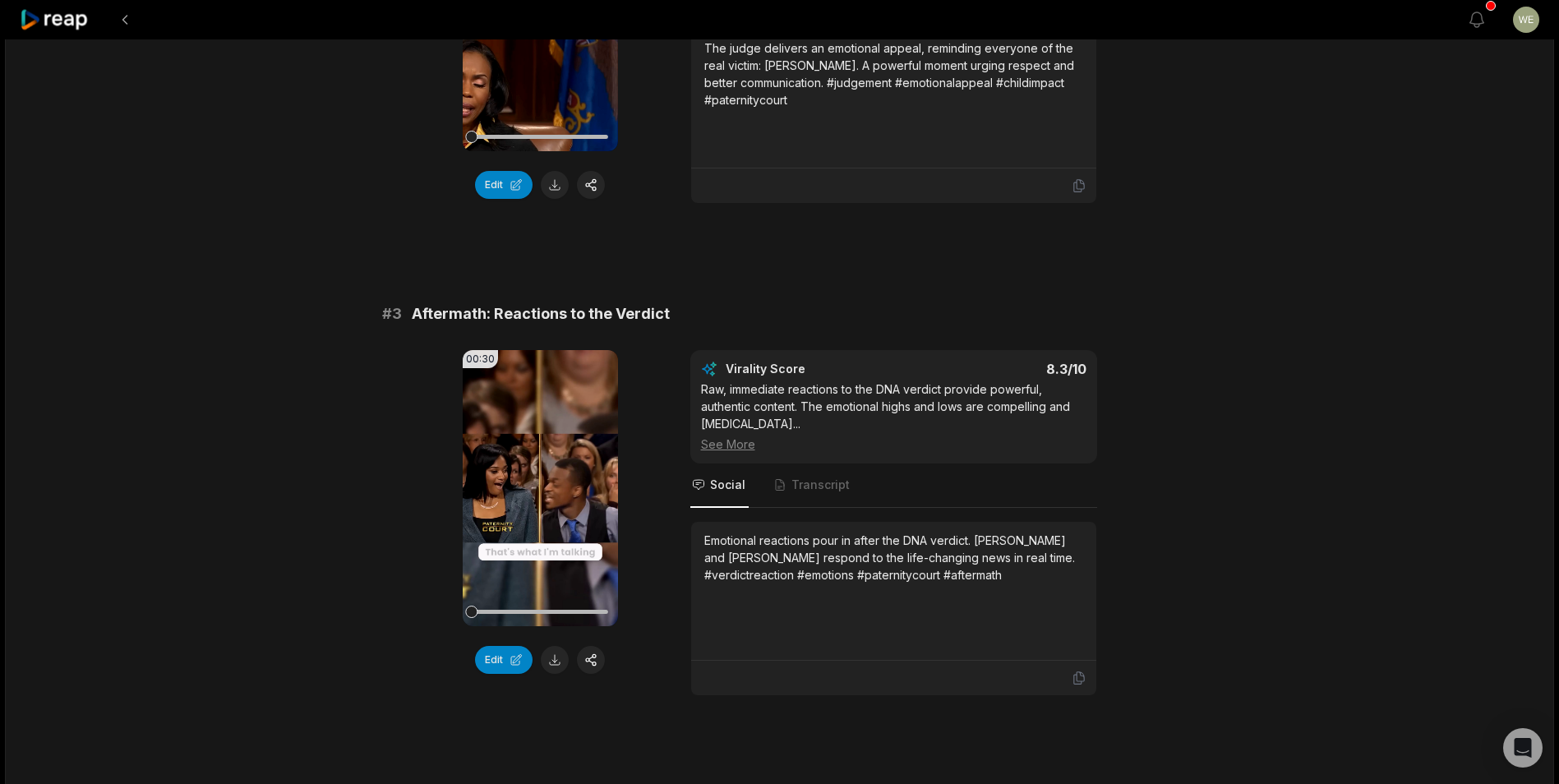
scroll to position [739, 0]
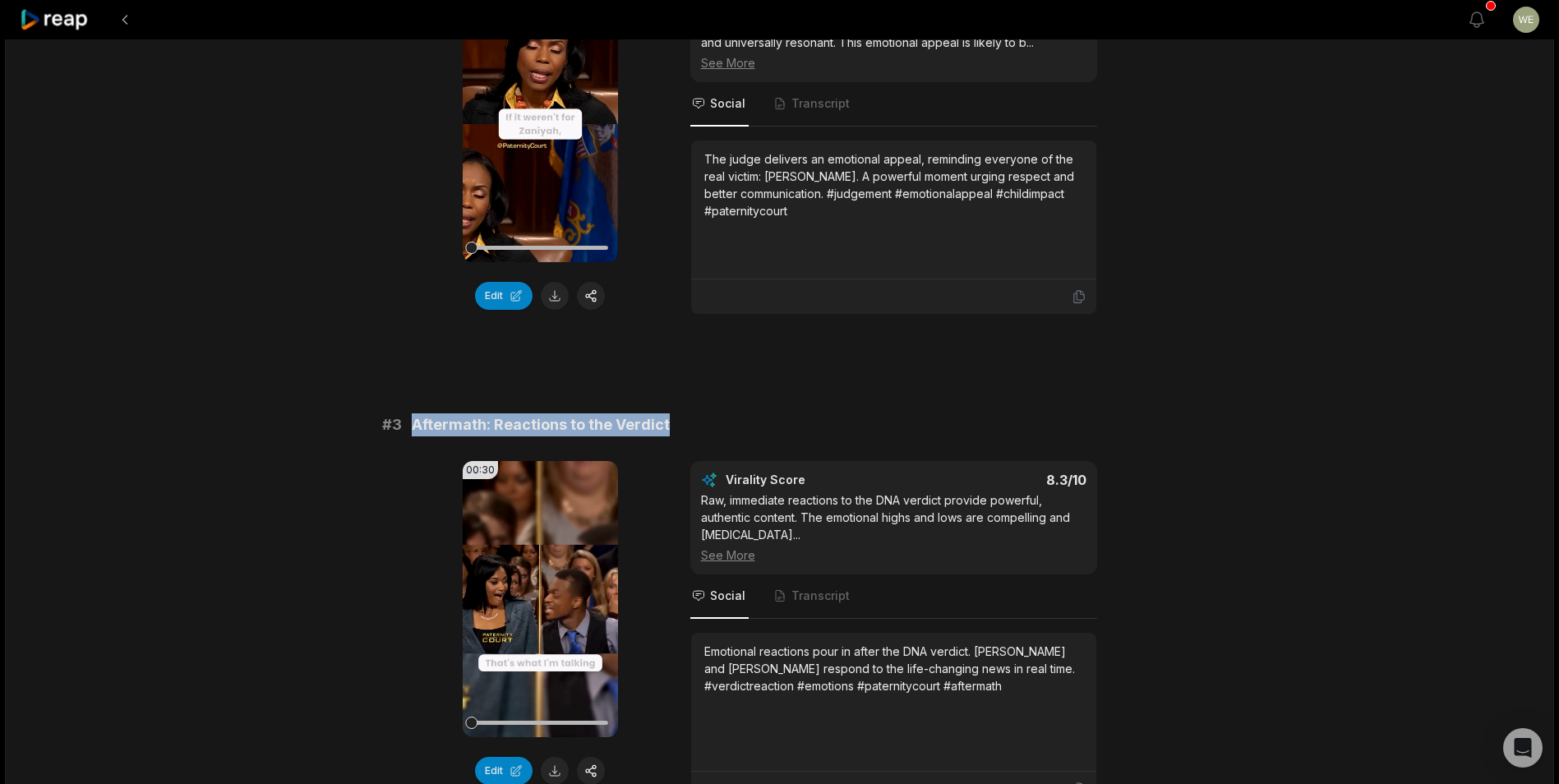
drag, startPoint x: 413, startPoint y: 439, endPoint x: 664, endPoint y: 442, distance: 251.0
click at [664, 436] on span "Aftermath: Reactions to the Verdict" at bounding box center [541, 424] width 258 height 23
drag, startPoint x: 664, startPoint y: 442, endPoint x: 643, endPoint y: 442, distance: 21.0
copy span "Aftermath: Reactions to the Verdict"
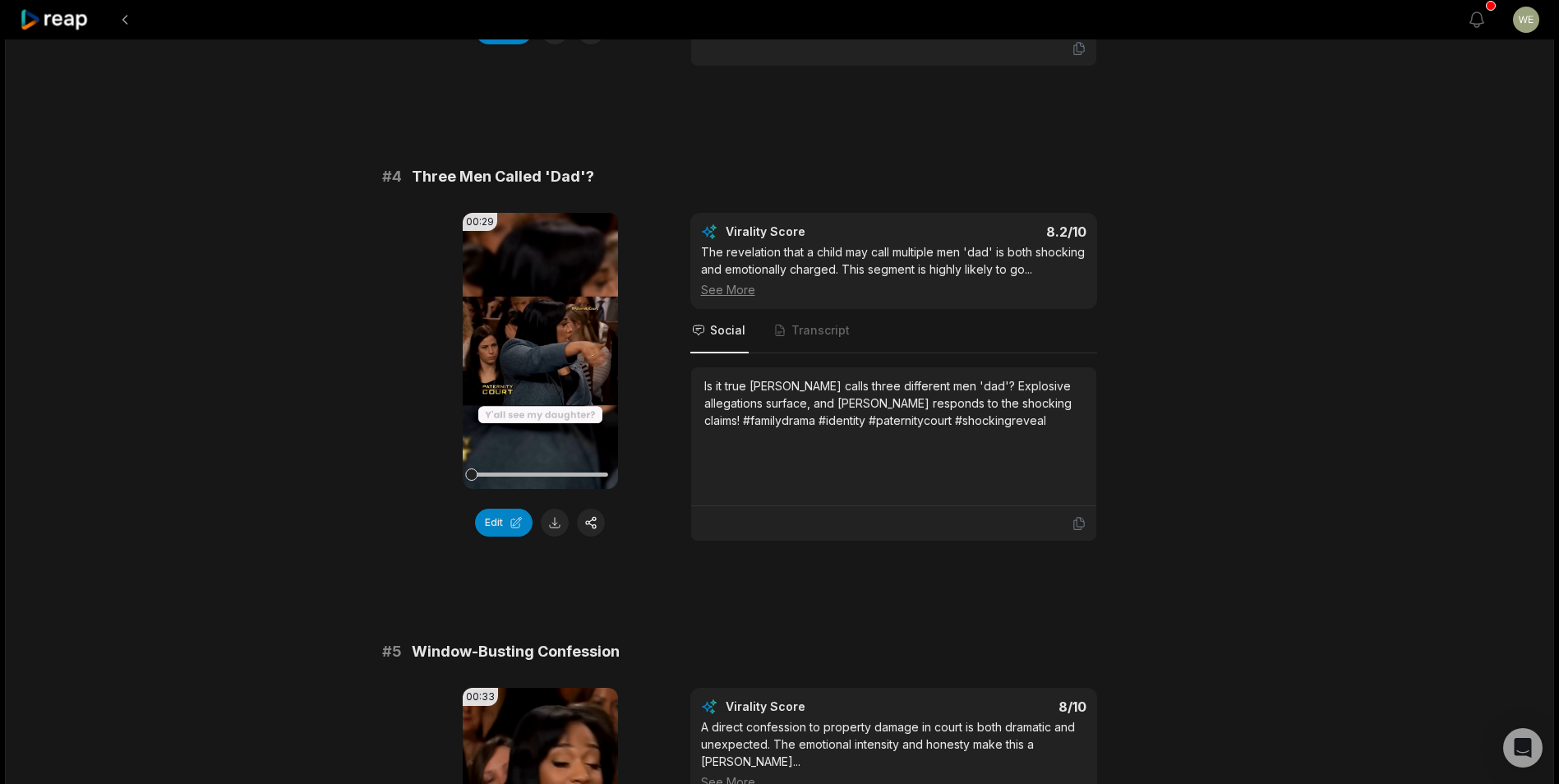
scroll to position [1561, 0]
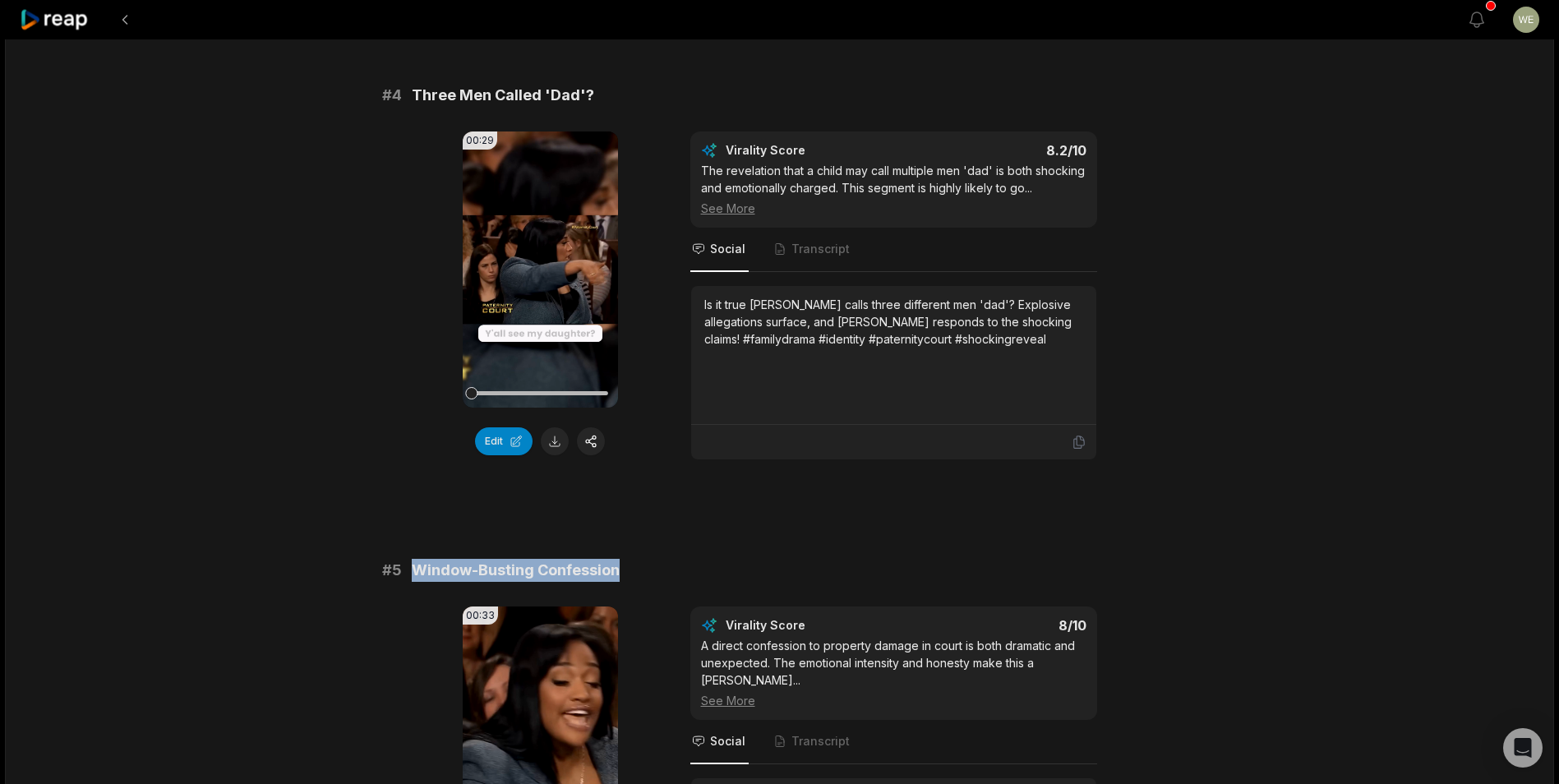
drag, startPoint x: 410, startPoint y: 591, endPoint x: 700, endPoint y: 590, distance: 290.0
click at [700, 581] on div "# 5 Window-Busting Confession" at bounding box center [780, 570] width 795 height 23
copy span "Window-Busting Confession"
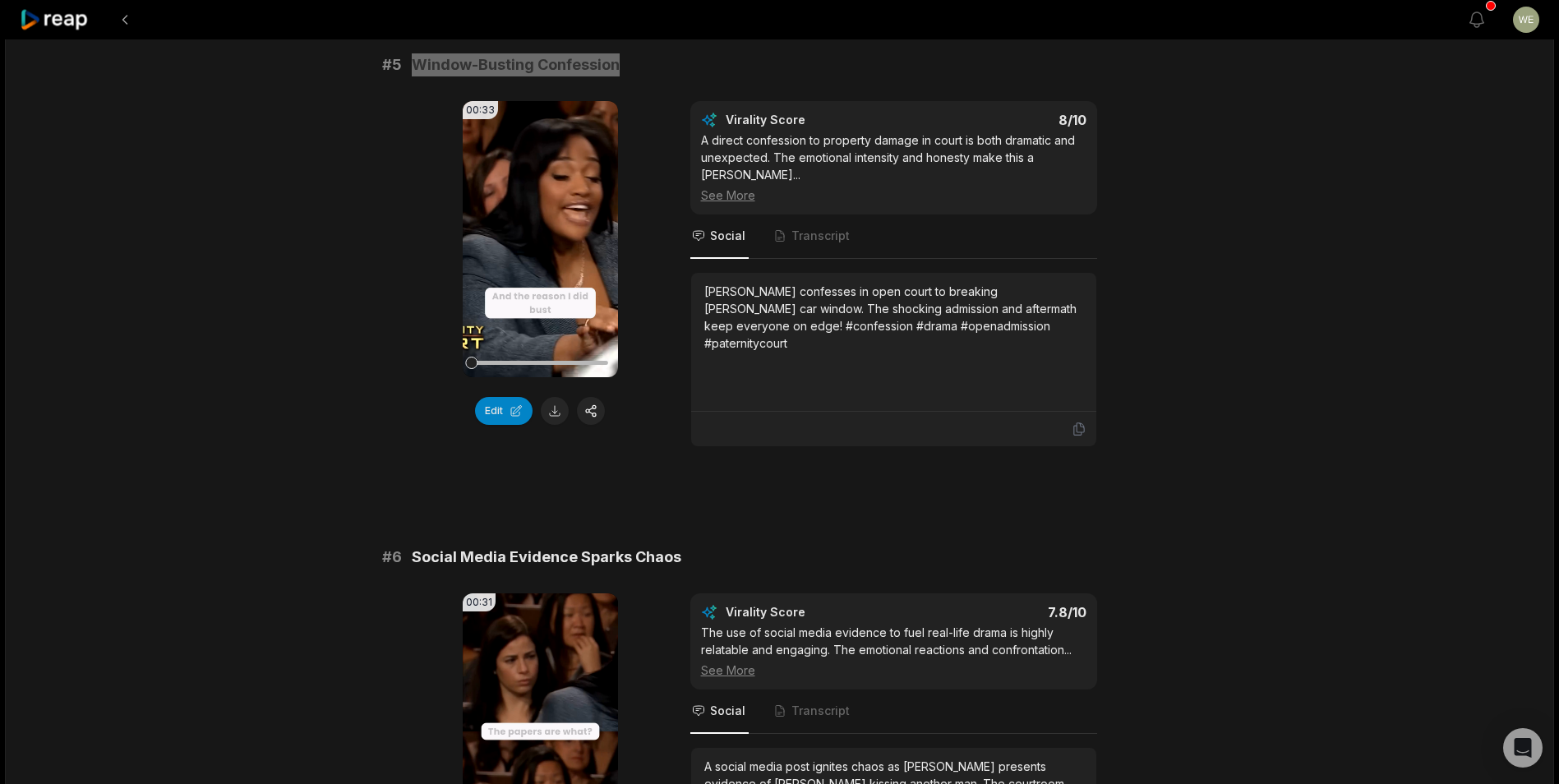
scroll to position [2136, 0]
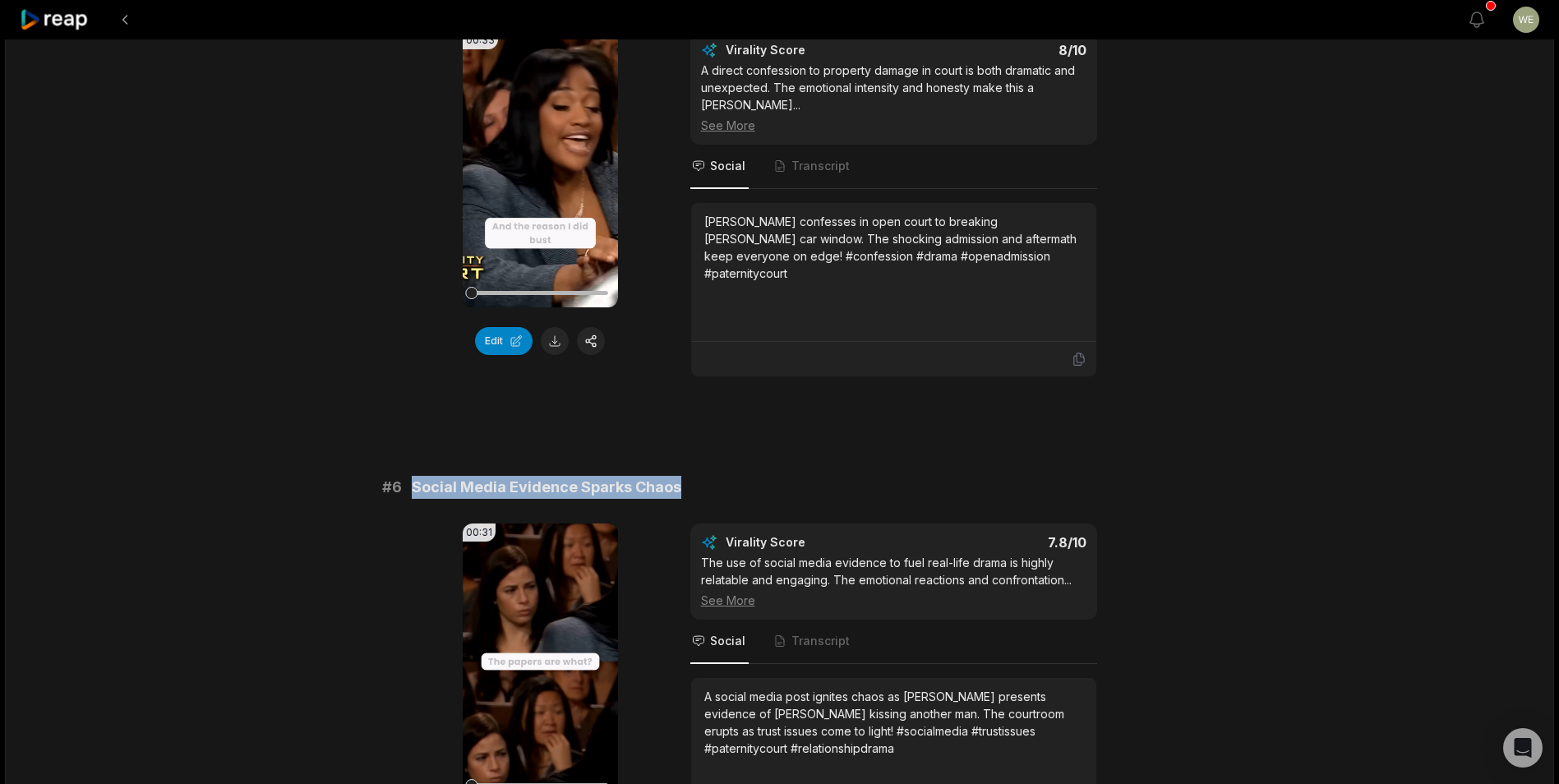
drag, startPoint x: 414, startPoint y: 486, endPoint x: 682, endPoint y: 474, distance: 268.3
click at [682, 474] on div "# 1 DNA Results: The Shocking Truth 00:44 Your browser does not support mp4 for…" at bounding box center [780, 409] width 795 height 4685
drag, startPoint x: 682, startPoint y: 474, endPoint x: 629, endPoint y: 482, distance: 53.6
copy span "Social Media Evidence Sparks Chaos"
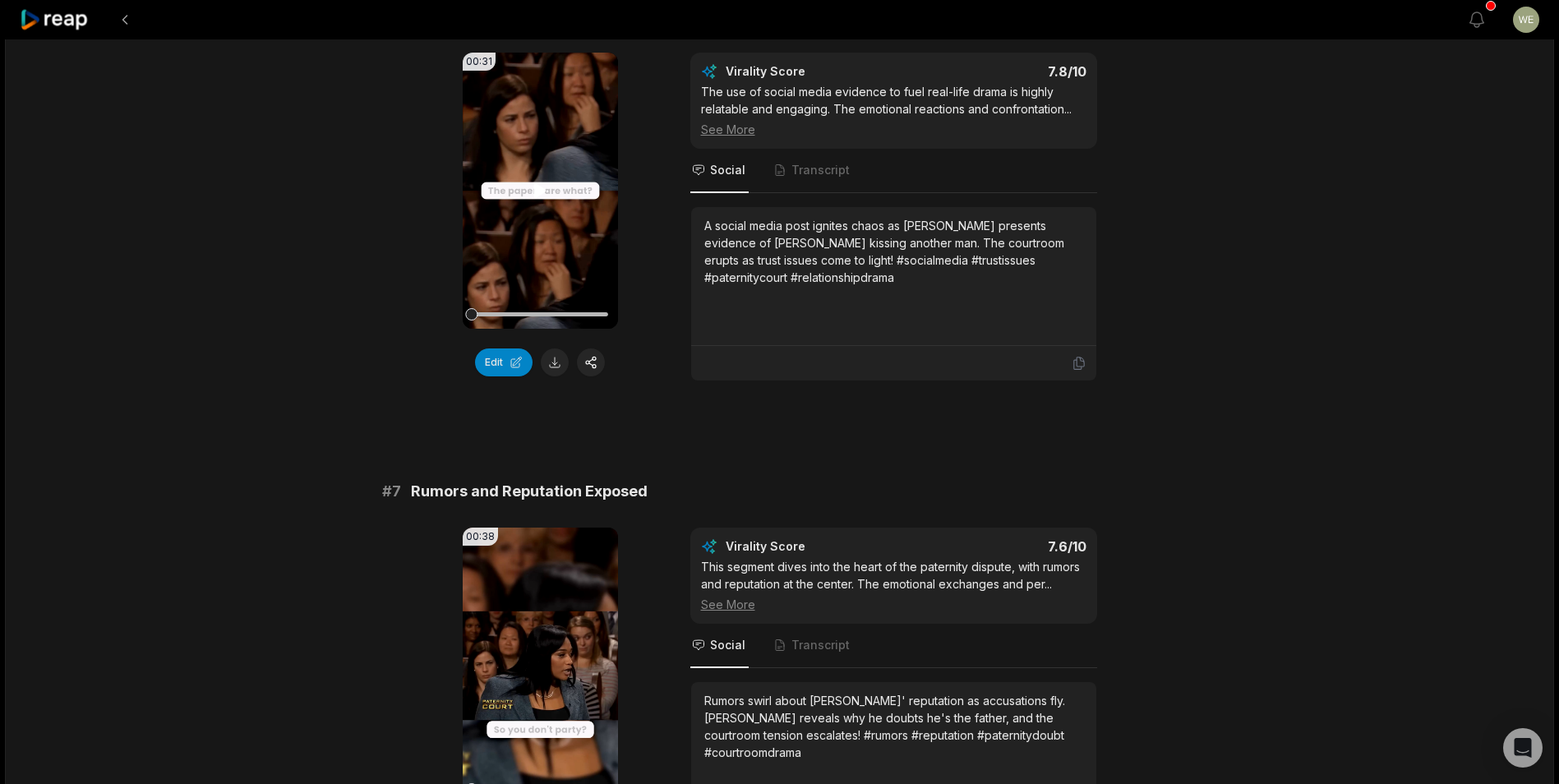
scroll to position [2629, 0]
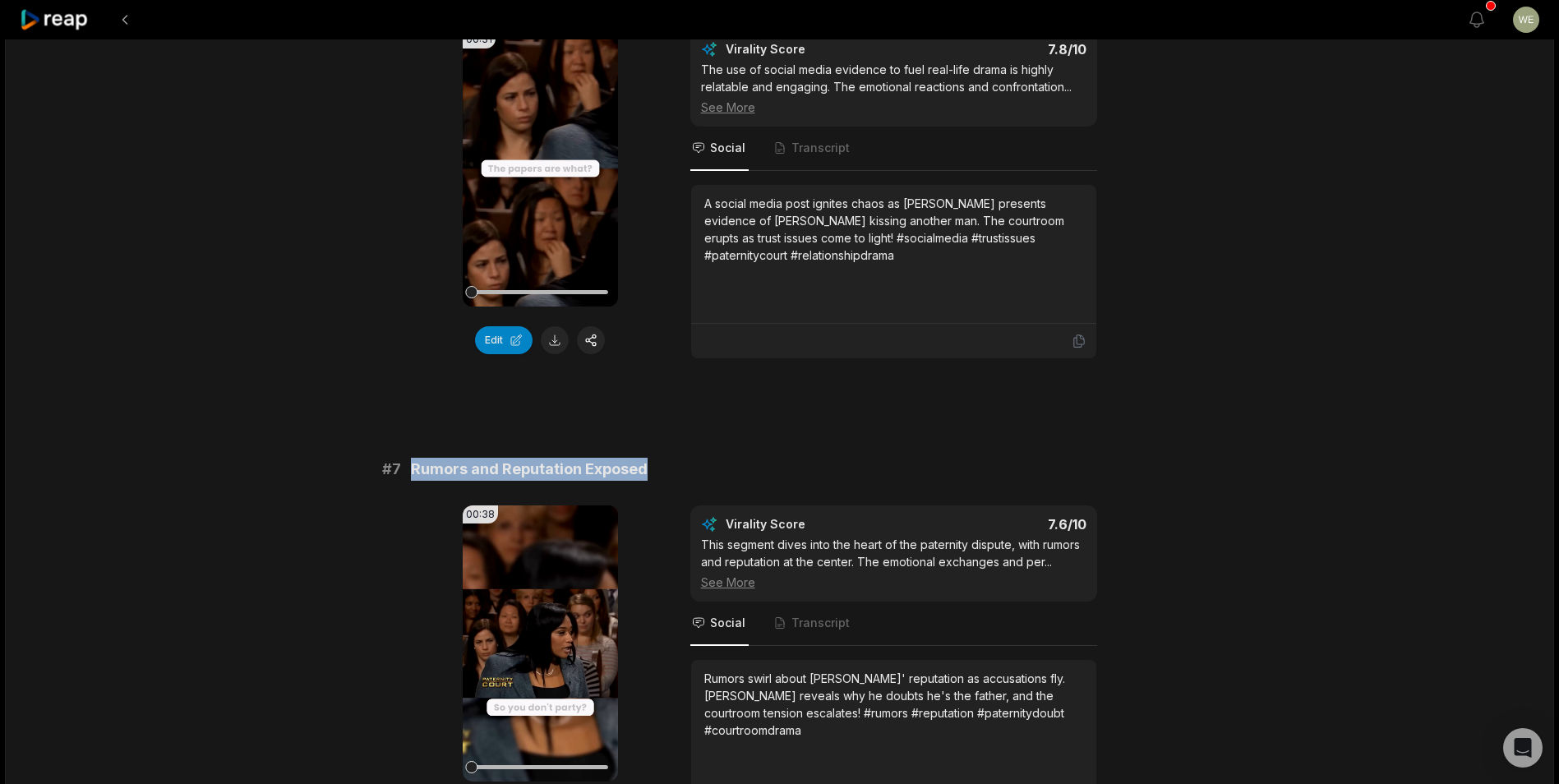
drag, startPoint x: 408, startPoint y: 471, endPoint x: 695, endPoint y: 471, distance: 287.0
click at [695, 471] on div "# 7 Rumors and Reputation Exposed" at bounding box center [780, 469] width 795 height 23
drag, startPoint x: 695, startPoint y: 471, endPoint x: 611, endPoint y: 472, distance: 84.0
copy span "Rumors and Reputation Exposed"
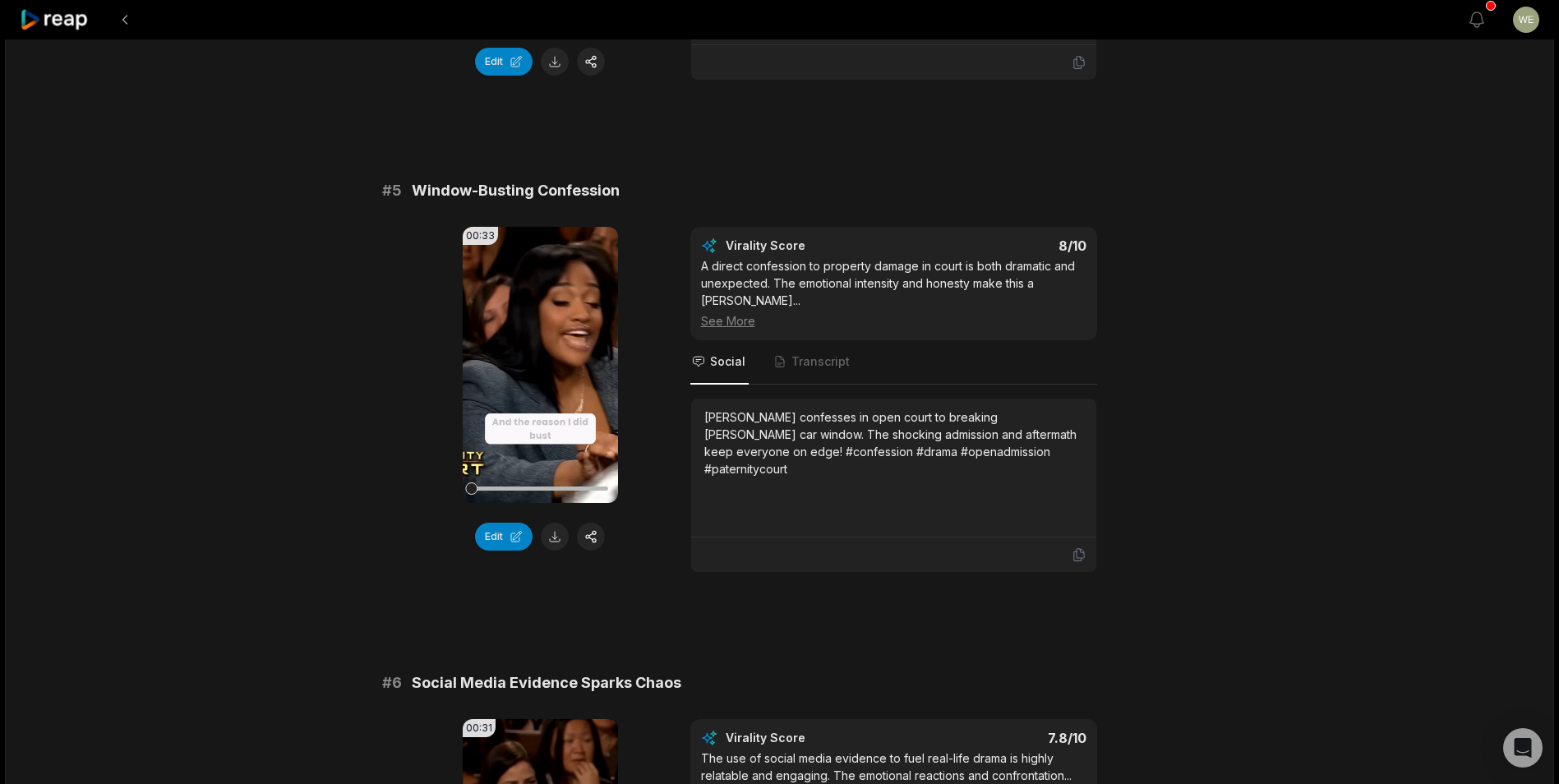
scroll to position [1802, 0]
